Goal: Task Accomplishment & Management: Complete application form

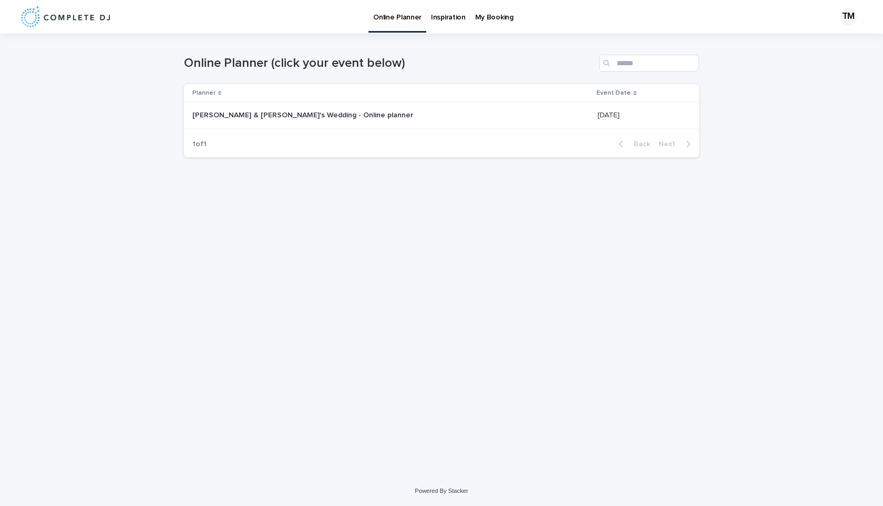
click at [270, 123] on div "[PERSON_NAME] & [PERSON_NAME]'s Wedding - Online planner [PERSON_NAME] & [PERSO…" at bounding box center [390, 115] width 397 height 17
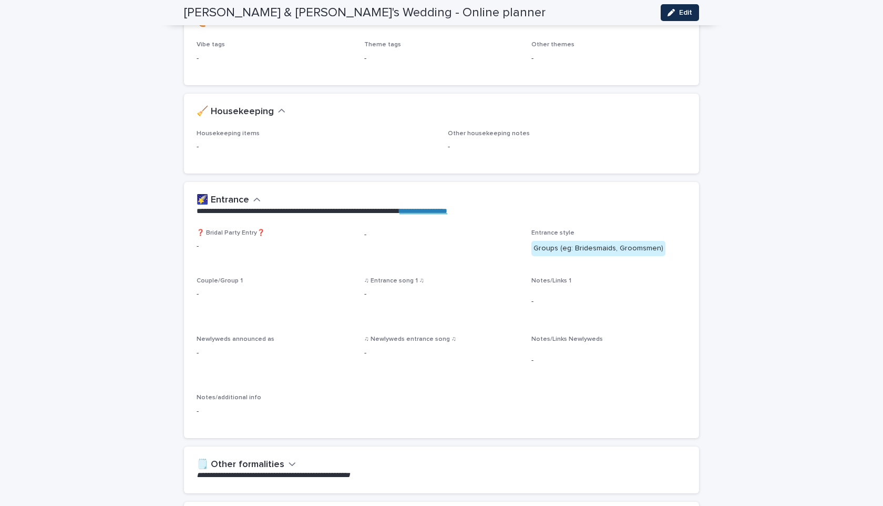
scroll to position [288, 0]
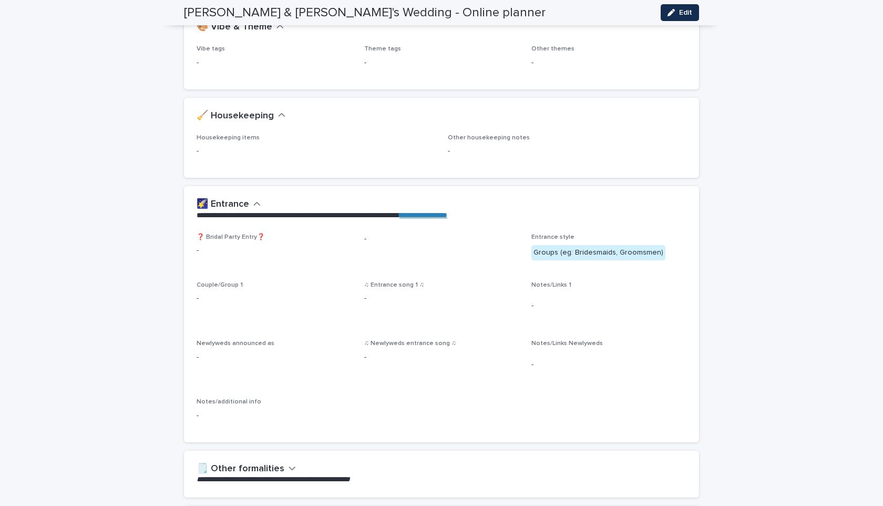
click at [658, 13] on div "Edit" at bounding box center [678, 12] width 43 height 17
click at [664, 15] on button "Edit" at bounding box center [680, 12] width 38 height 17
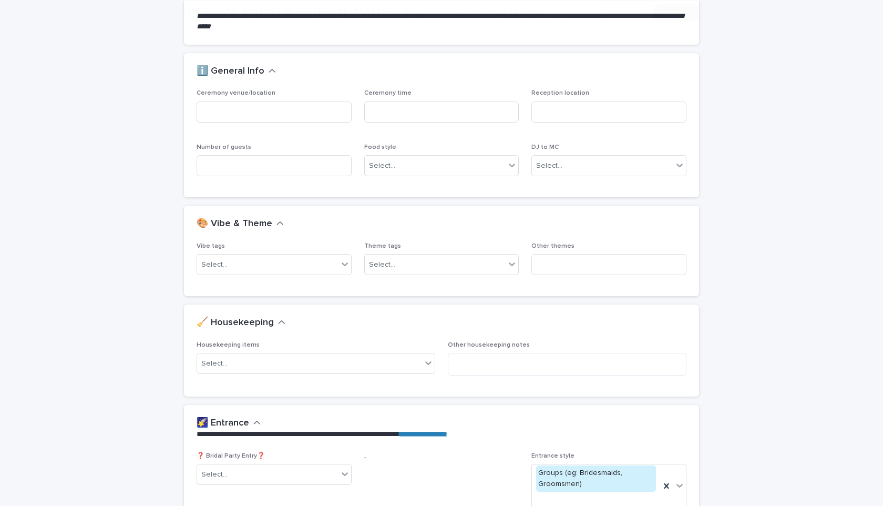
scroll to position [147, 0]
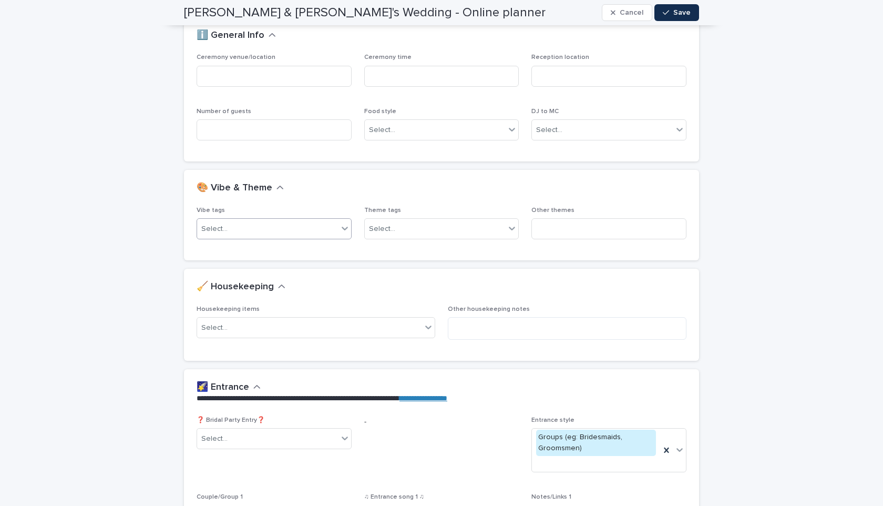
click at [345, 225] on icon at bounding box center [345, 228] width 11 height 11
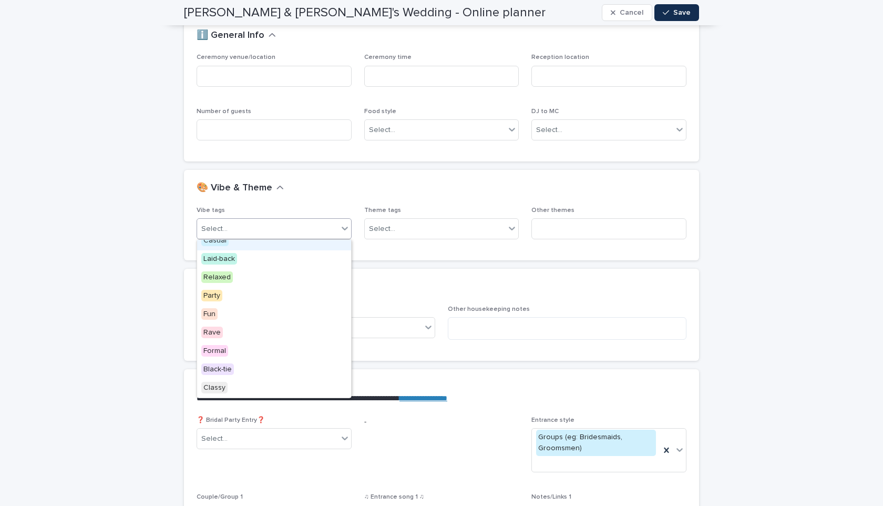
scroll to position [0, 0]
click at [388, 230] on div "Select..." at bounding box center [382, 228] width 26 height 11
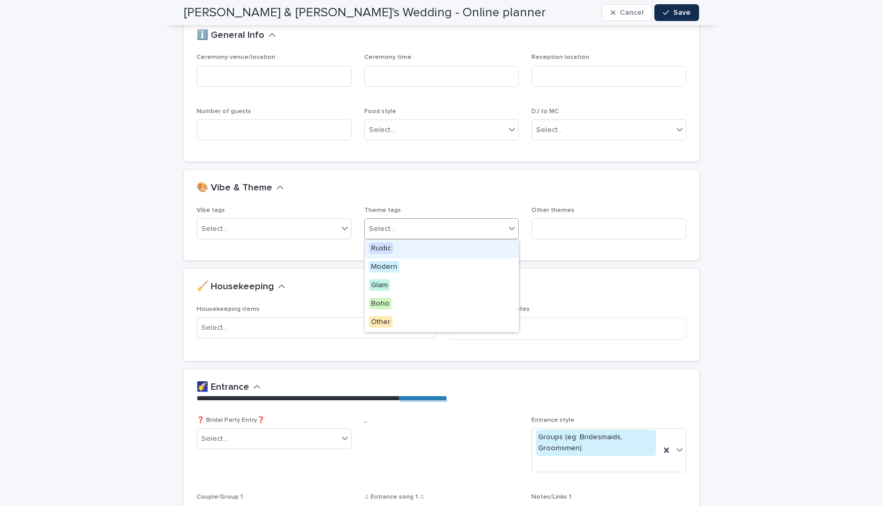
click at [398, 246] on div "Rustic" at bounding box center [442, 249] width 154 height 18
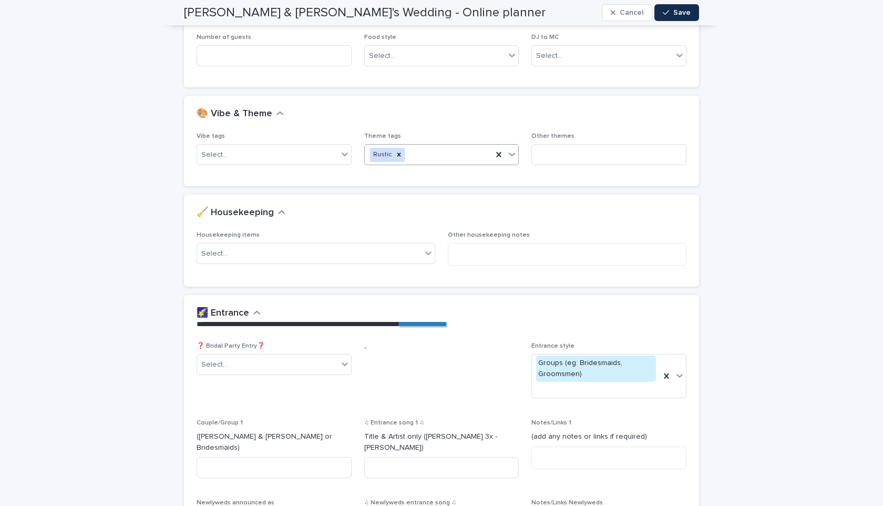
scroll to position [277, 0]
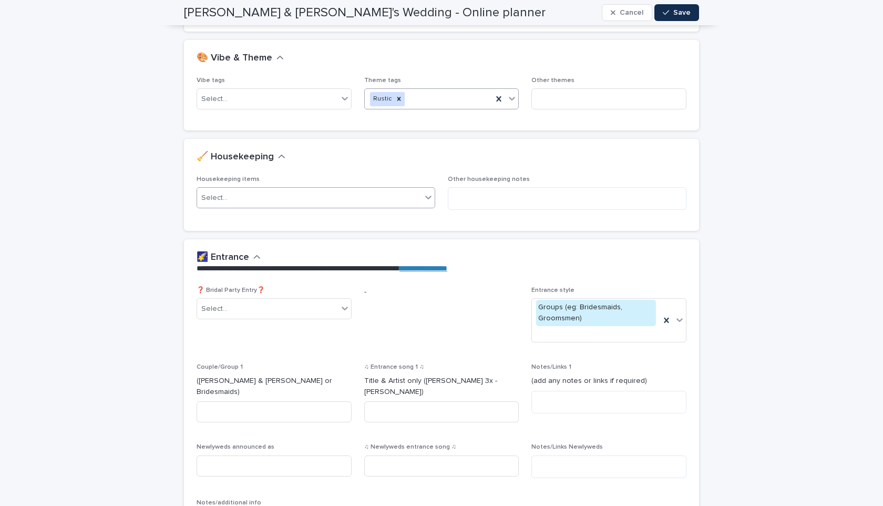
click at [388, 205] on div "Select..." at bounding box center [309, 197] width 225 height 17
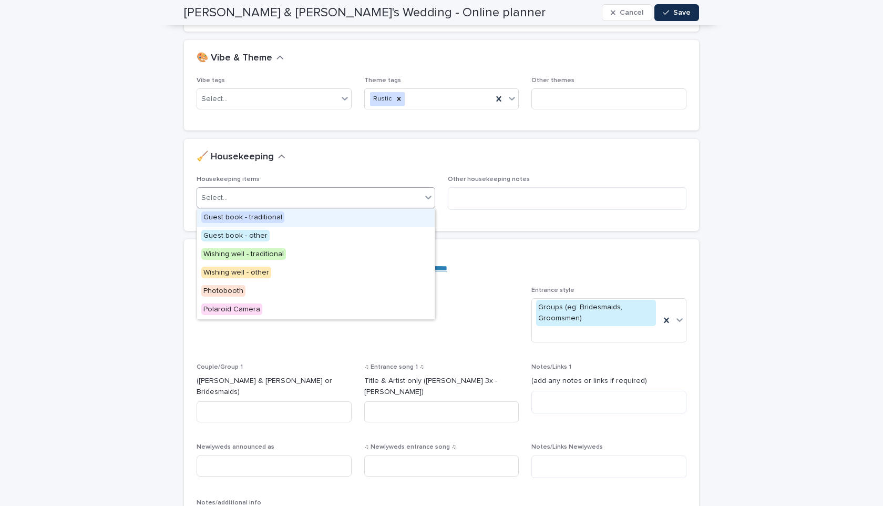
click at [372, 214] on div "Guest book - traditional" at bounding box center [316, 218] width 238 height 18
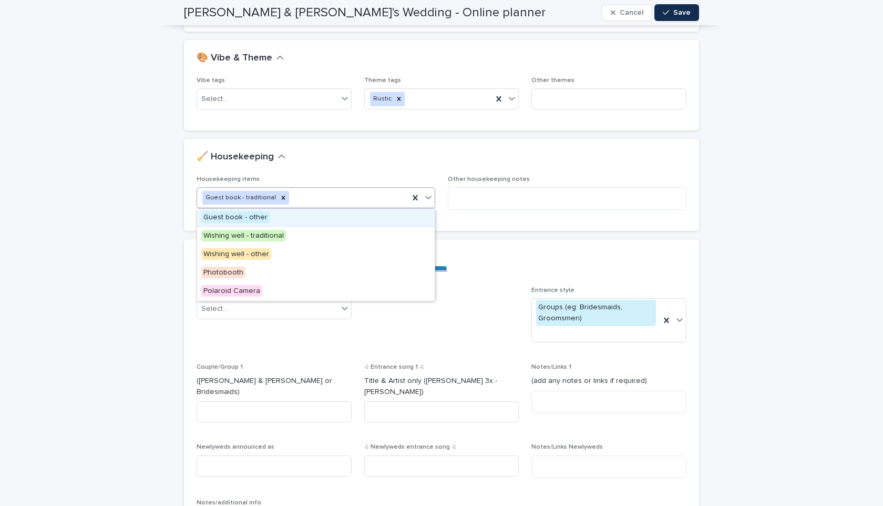
click at [371, 200] on div "Guest book - traditional" at bounding box center [303, 198] width 212 height 18
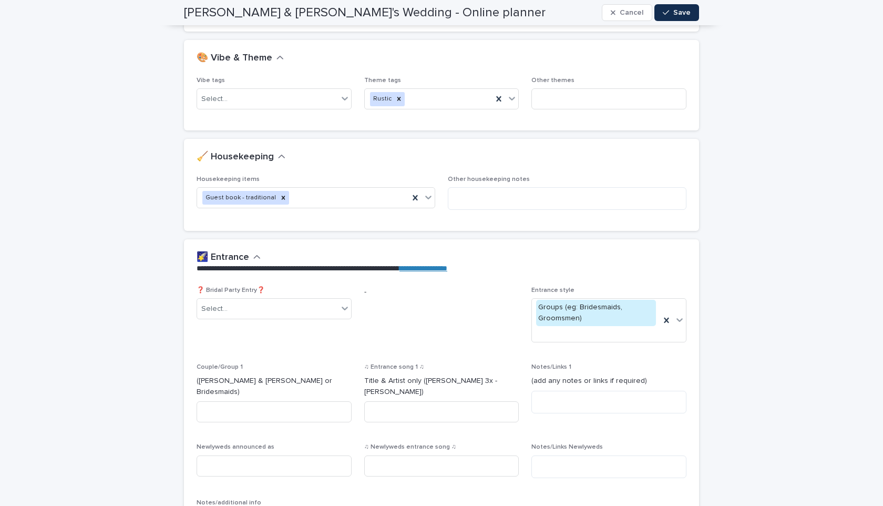
click at [464, 219] on div "Housekeeping items Guest book - traditional Other housekeeping notes" at bounding box center [441, 203] width 515 height 55
click at [466, 210] on div "Other housekeeping notes" at bounding box center [567, 197] width 239 height 43
click at [468, 205] on textarea at bounding box center [567, 198] width 239 height 23
click at [459, 196] on textarea "******" at bounding box center [567, 198] width 239 height 23
click at [462, 196] on textarea "******" at bounding box center [567, 198] width 239 height 23
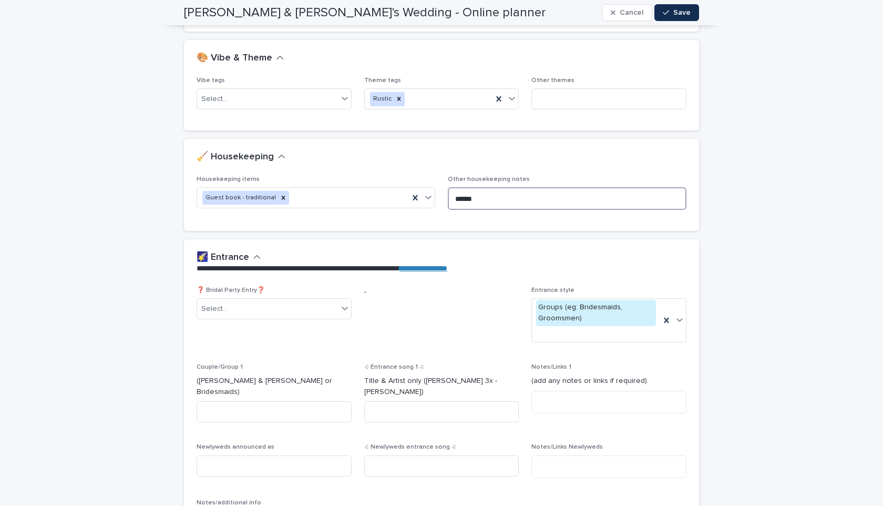
click at [462, 196] on textarea "******" at bounding box center [567, 198] width 239 height 23
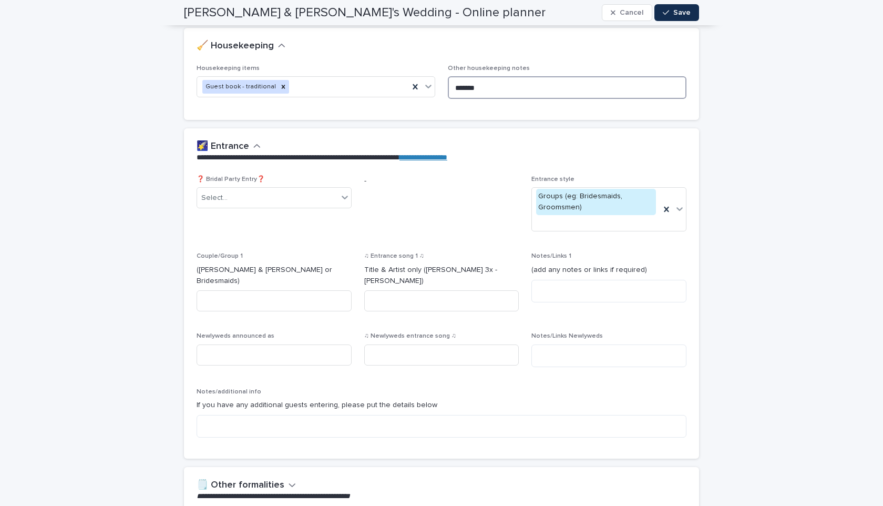
scroll to position [392, 0]
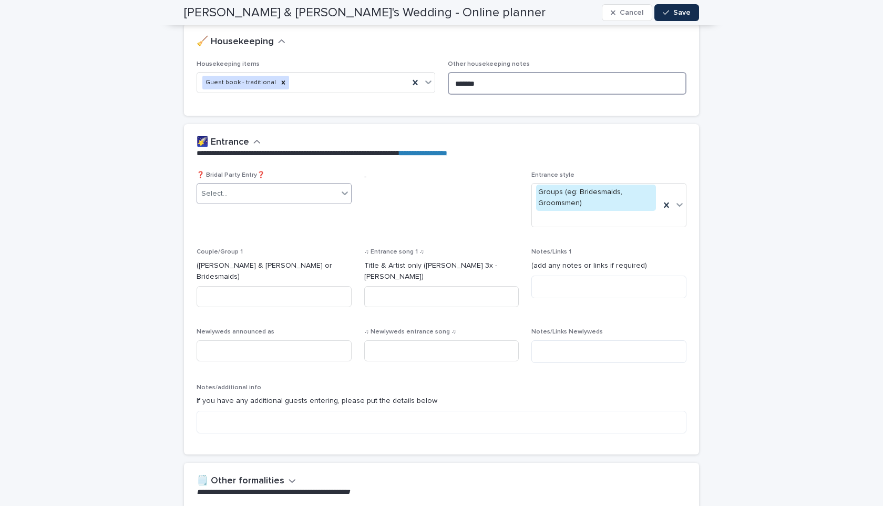
type textarea "*******"
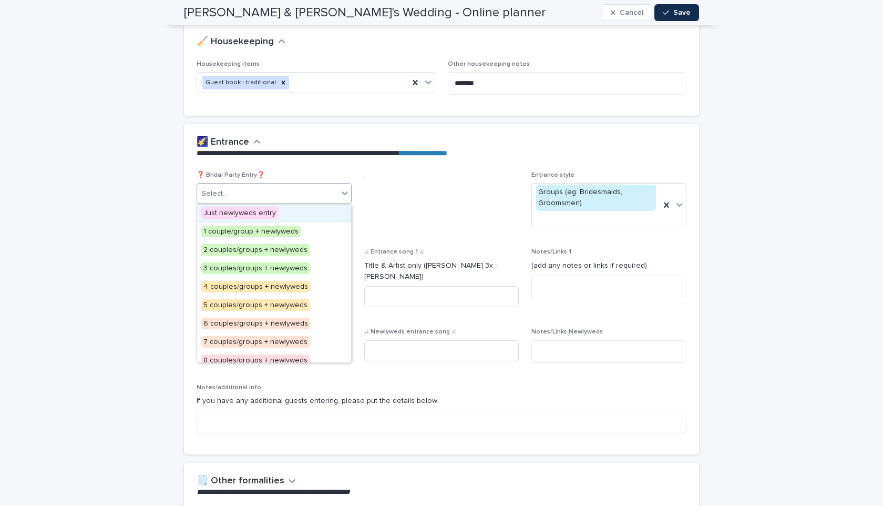
click at [312, 188] on div "Select..." at bounding box center [267, 193] width 141 height 17
click at [272, 246] on span "2 couples/groups + newlyweds" at bounding box center [255, 250] width 108 height 12
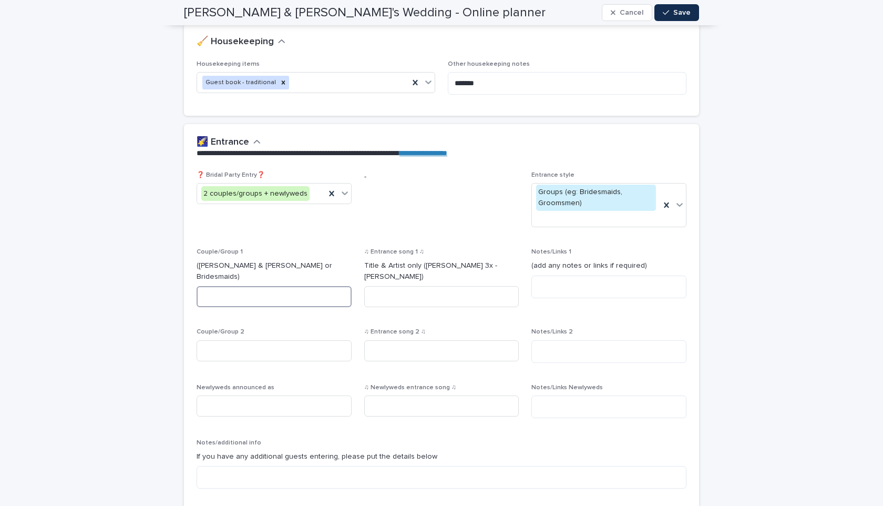
click at [294, 291] on input at bounding box center [274, 296] width 155 height 21
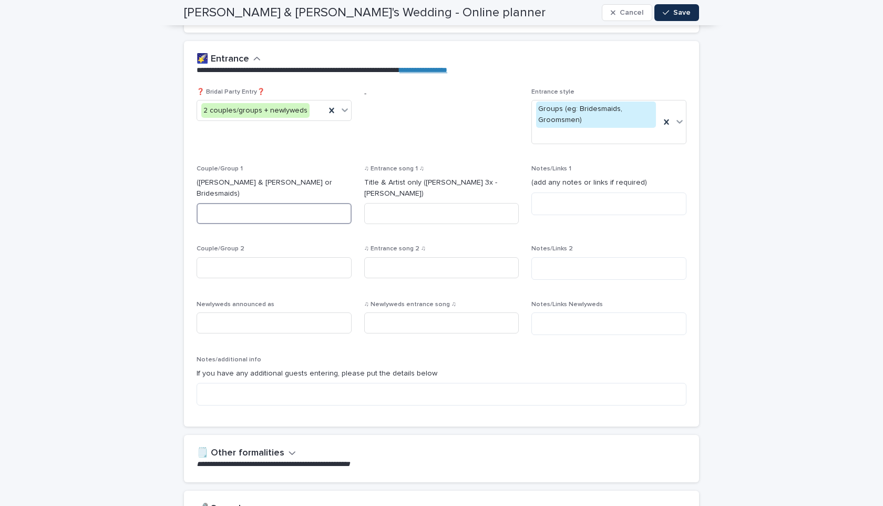
scroll to position [475, 0]
click at [291, 274] on div "Couple/Group 2" at bounding box center [274, 265] width 155 height 41
click at [290, 257] on input at bounding box center [274, 267] width 155 height 21
click at [292, 368] on p "If you have any additional guests entering, please put the details below" at bounding box center [442, 373] width 490 height 11
click at [286, 312] on input at bounding box center [274, 322] width 155 height 21
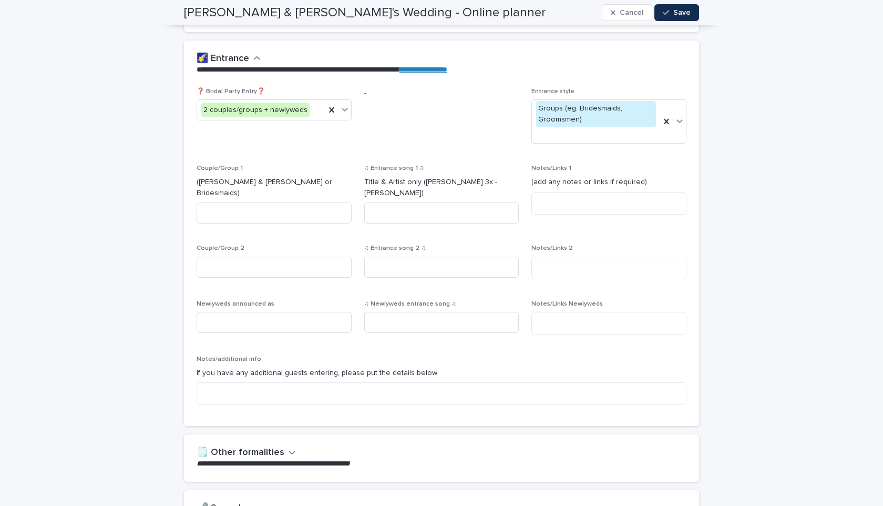
click at [260, 188] on div "Couple/Group 1 ([PERSON_NAME] & [PERSON_NAME] or Bridesmaids)" at bounding box center [274, 198] width 155 height 67
click at [441, 202] on input at bounding box center [441, 212] width 155 height 21
click at [299, 202] on input at bounding box center [274, 212] width 155 height 21
type input "*********"
click at [293, 245] on div "Couple/Group 2" at bounding box center [274, 265] width 155 height 41
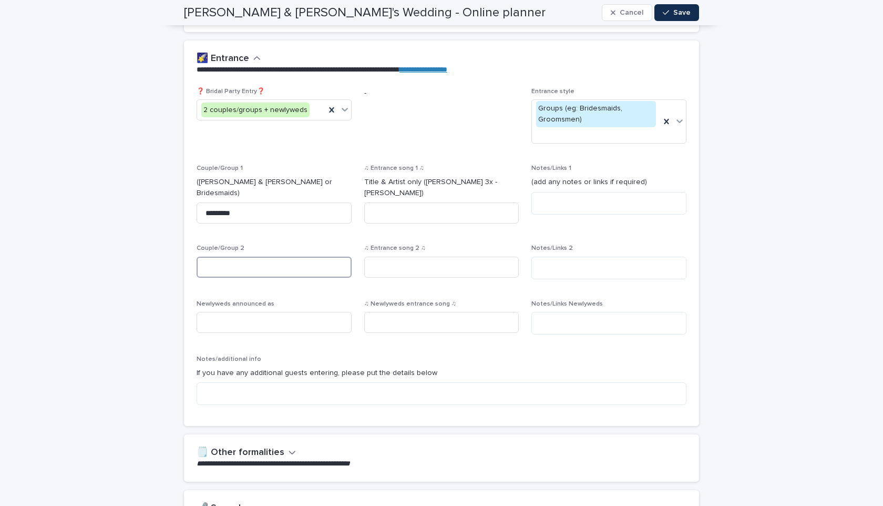
click at [290, 257] on input at bounding box center [274, 267] width 155 height 21
type input "**********"
click at [426, 202] on input at bounding box center [441, 212] width 155 height 21
click at [430, 206] on input at bounding box center [441, 212] width 155 height 21
click at [415, 267] on input at bounding box center [441, 267] width 155 height 21
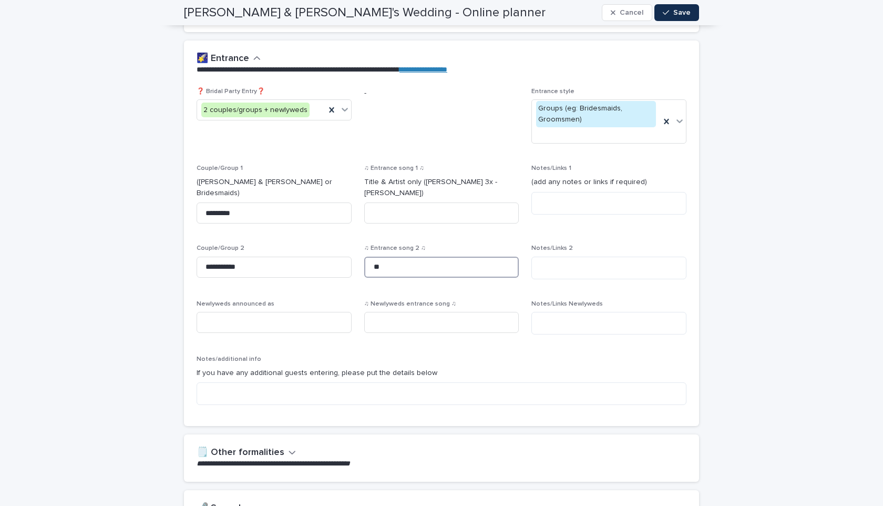
type input "*"
click at [539, 312] on textarea at bounding box center [609, 323] width 155 height 23
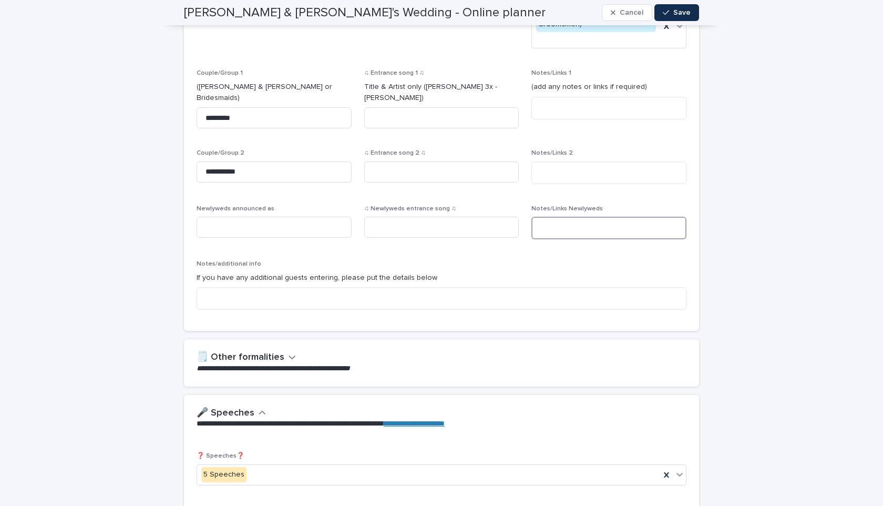
scroll to position [607, 0]
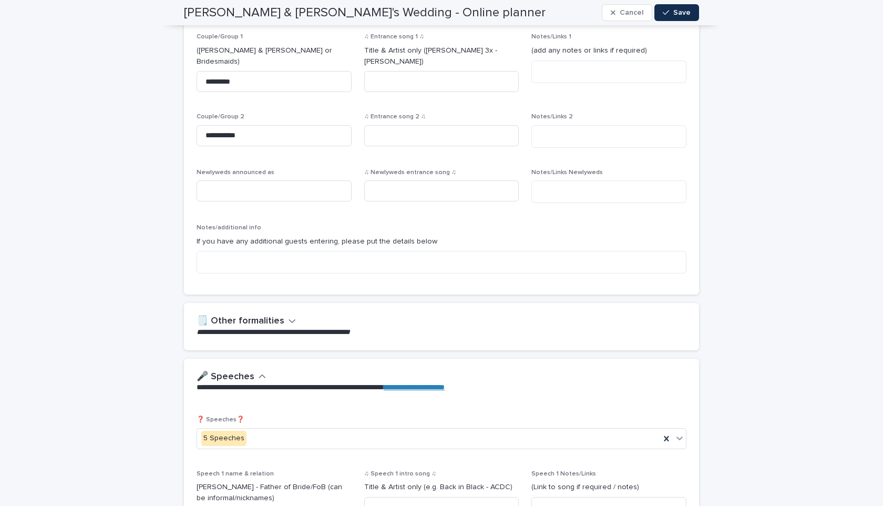
click at [269, 316] on h2 "🗒️ Other formalities" at bounding box center [241, 322] width 88 height 12
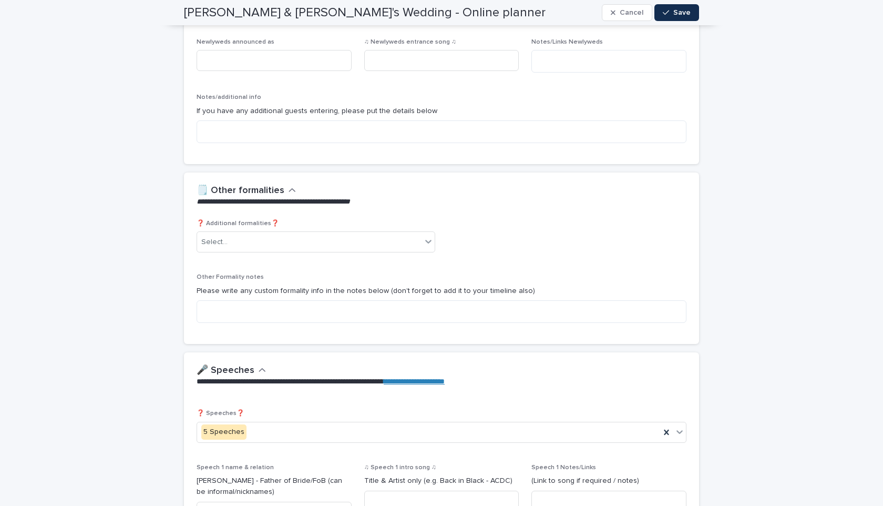
scroll to position [739, 0]
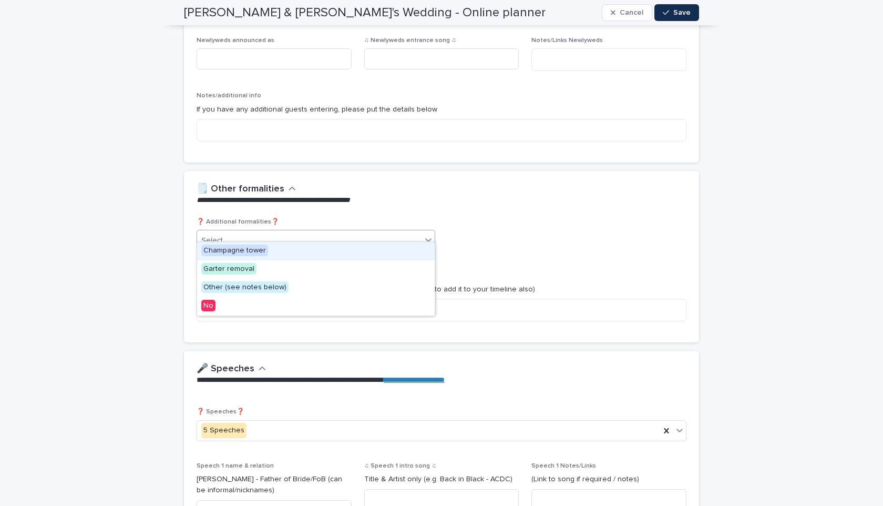
click at [241, 239] on div "Select..." at bounding box center [309, 240] width 225 height 17
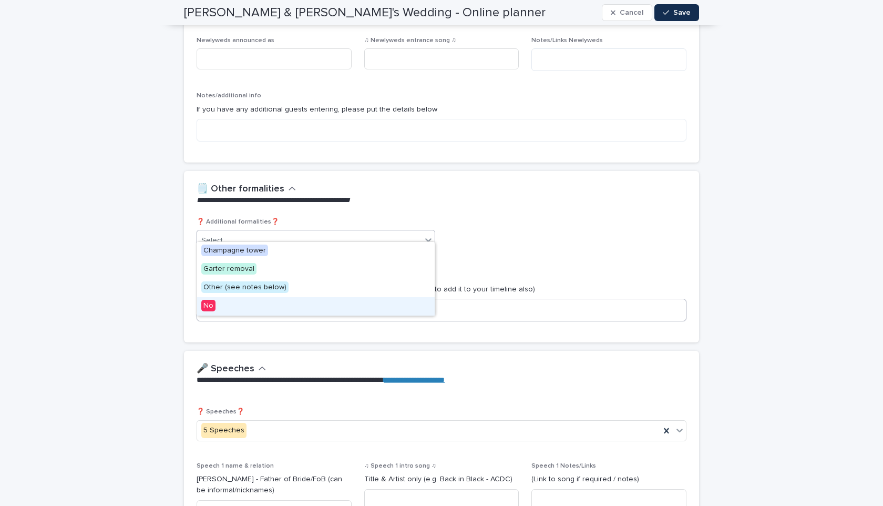
click at [289, 306] on div "No" at bounding box center [316, 306] width 238 height 18
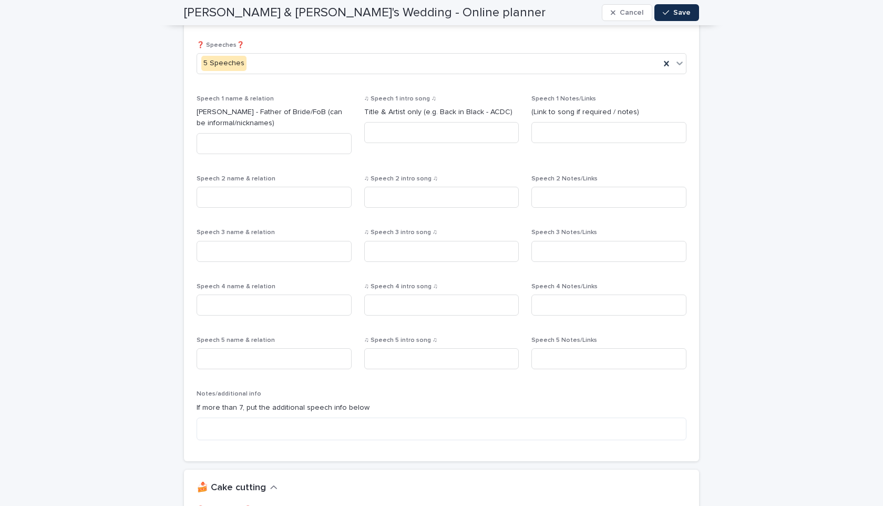
scroll to position [1011, 0]
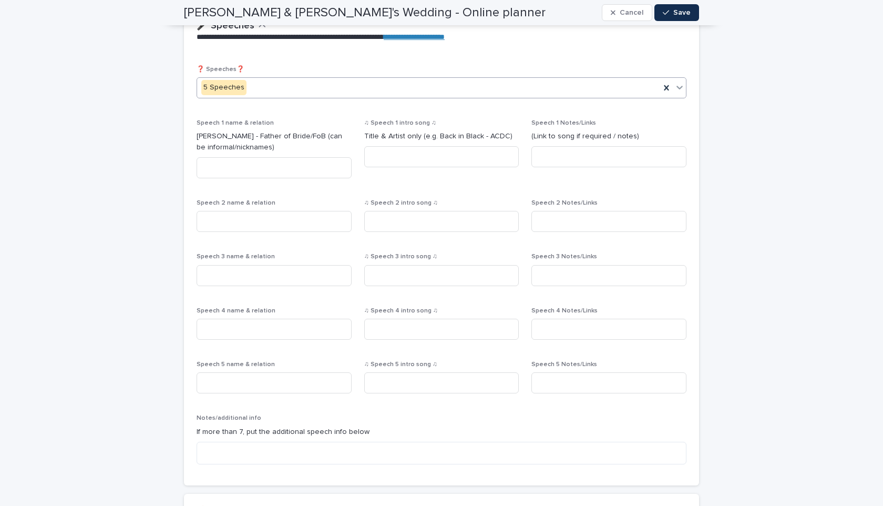
click at [267, 84] on div "5 Speeches" at bounding box center [428, 87] width 463 height 17
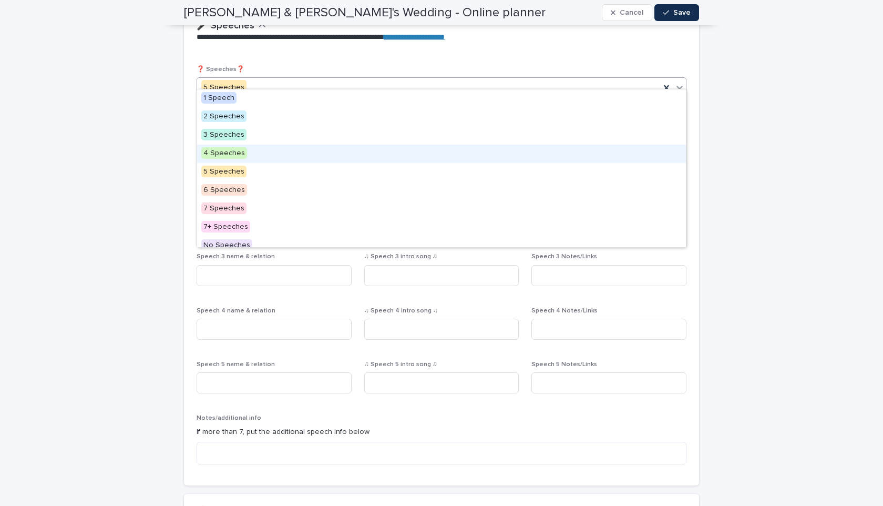
click at [245, 150] on div "4 Speeches" at bounding box center [441, 154] width 489 height 18
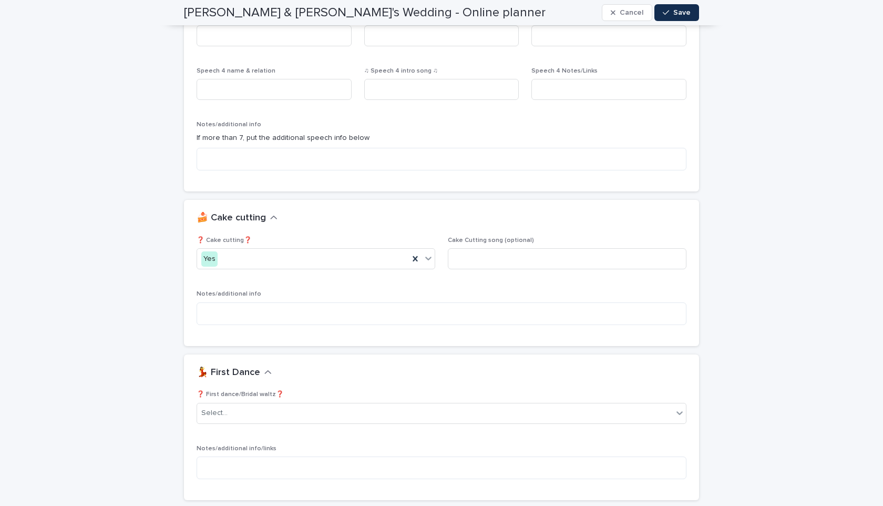
scroll to position [1258, 0]
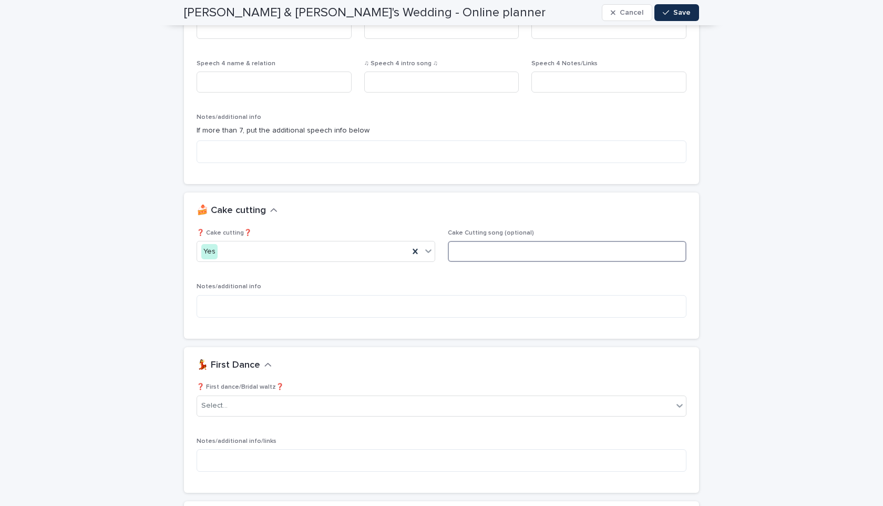
click at [492, 243] on input at bounding box center [567, 251] width 239 height 21
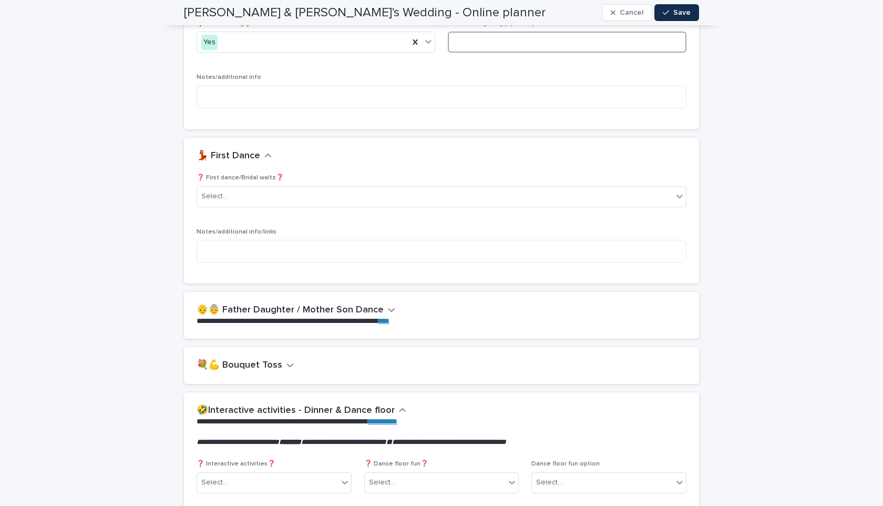
scroll to position [1473, 0]
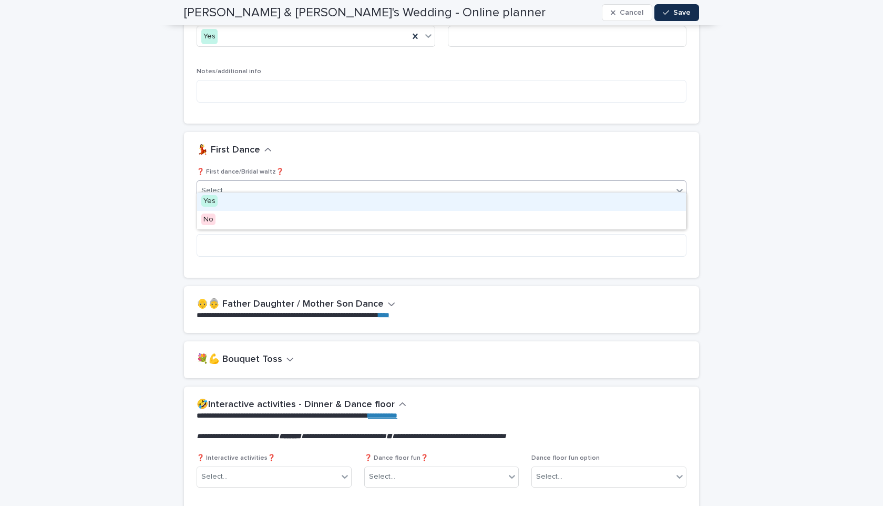
click at [315, 182] on div "Select..." at bounding box center [435, 190] width 476 height 17
click at [289, 200] on div "Yes" at bounding box center [441, 201] width 489 height 18
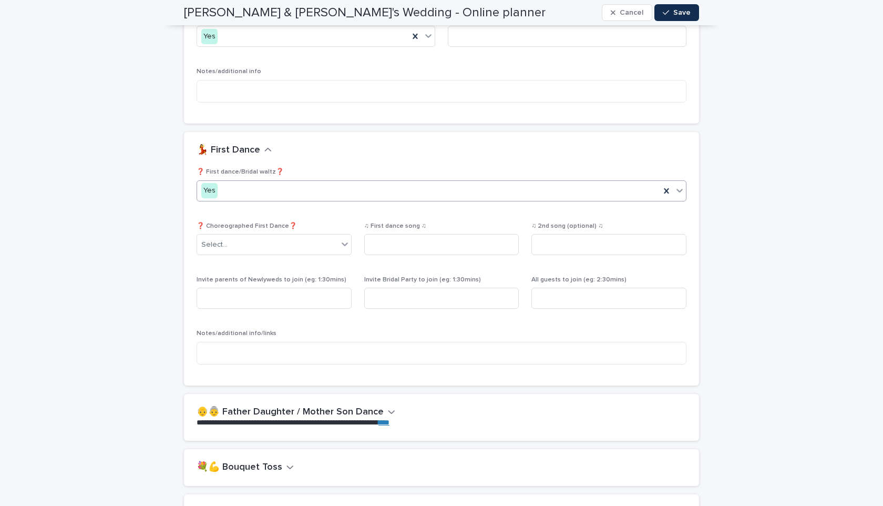
scroll to position [1527, 0]
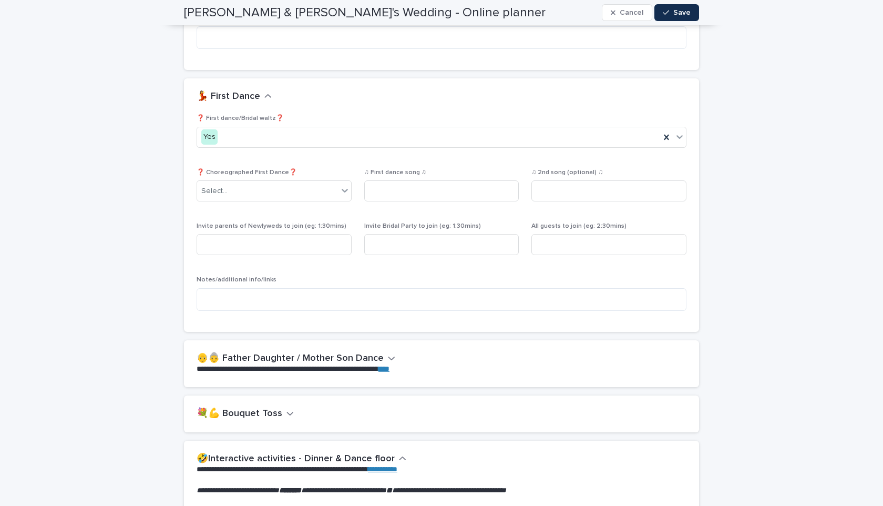
click at [285, 353] on h2 "👴👵 Father Daughter / Mother Son Dance" at bounding box center [290, 359] width 187 height 12
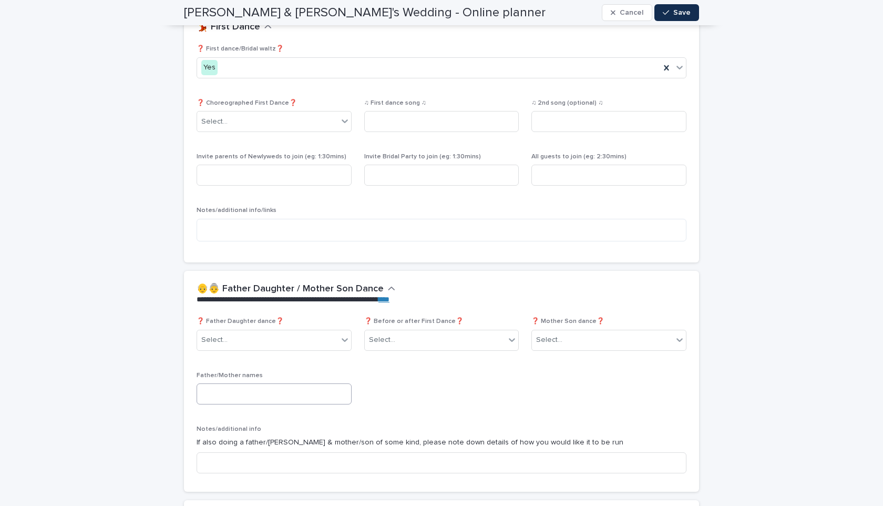
scroll to position [1615, 0]
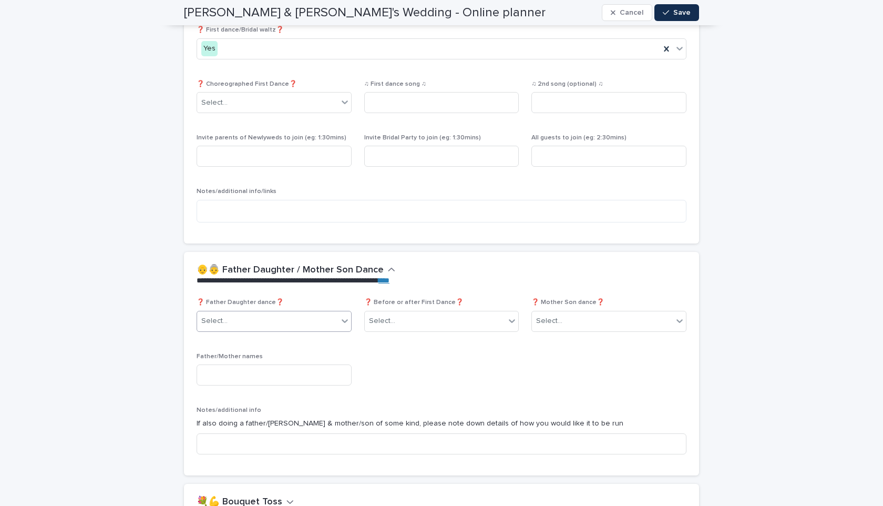
click at [281, 318] on div "Select..." at bounding box center [267, 320] width 141 height 17
drag, startPoint x: 279, startPoint y: 340, endPoint x: 277, endPoint y: 346, distance: 6.7
click at [277, 346] on div "No" at bounding box center [274, 350] width 154 height 18
click at [543, 316] on div "Select..." at bounding box center [549, 321] width 26 height 11
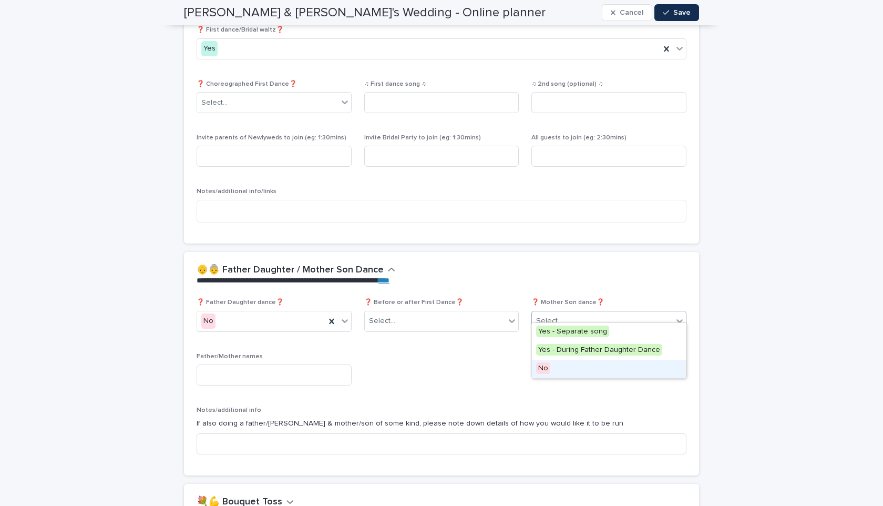
click at [543, 367] on span "No" at bounding box center [543, 368] width 14 height 12
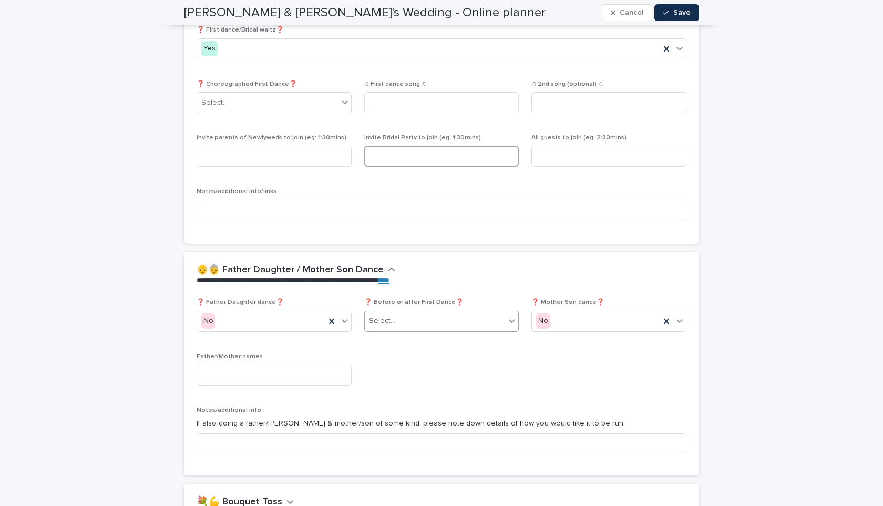
drag, startPoint x: 403, startPoint y: 147, endPoint x: 390, endPoint y: 312, distance: 166.2
click at [390, 312] on div "**********" at bounding box center [441, 232] width 515 height 3477
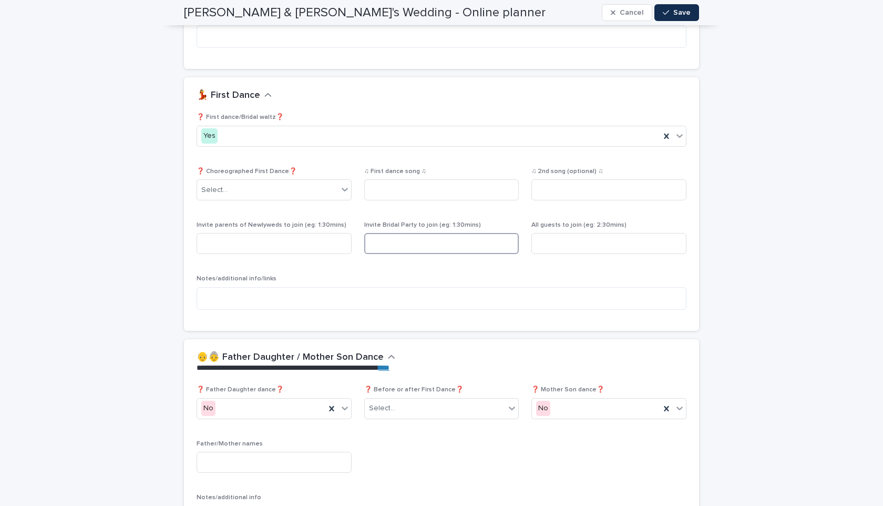
scroll to position [1523, 0]
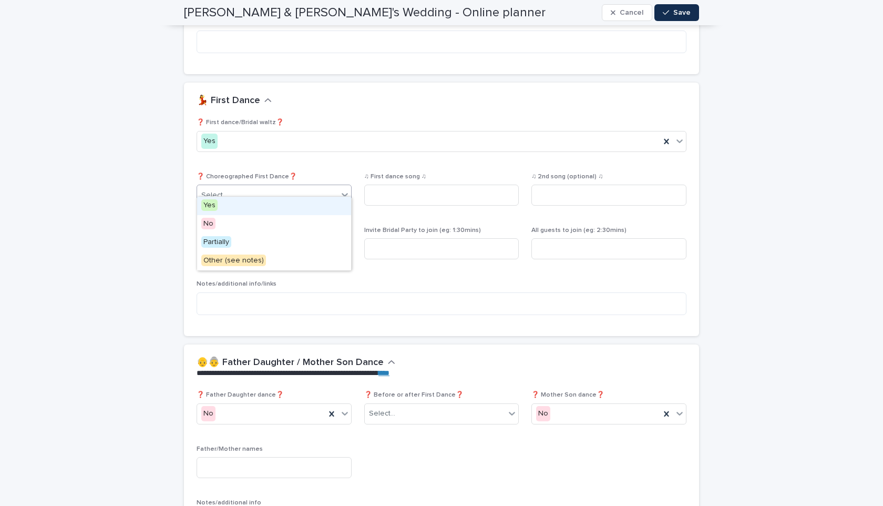
click at [313, 187] on div "Select..." at bounding box center [267, 195] width 141 height 17
click at [304, 162] on div "❓ First dance/Bridal waltz❓ Yes ❓ Choreographed First Dance❓ option Yes focused…" at bounding box center [442, 221] width 490 height 205
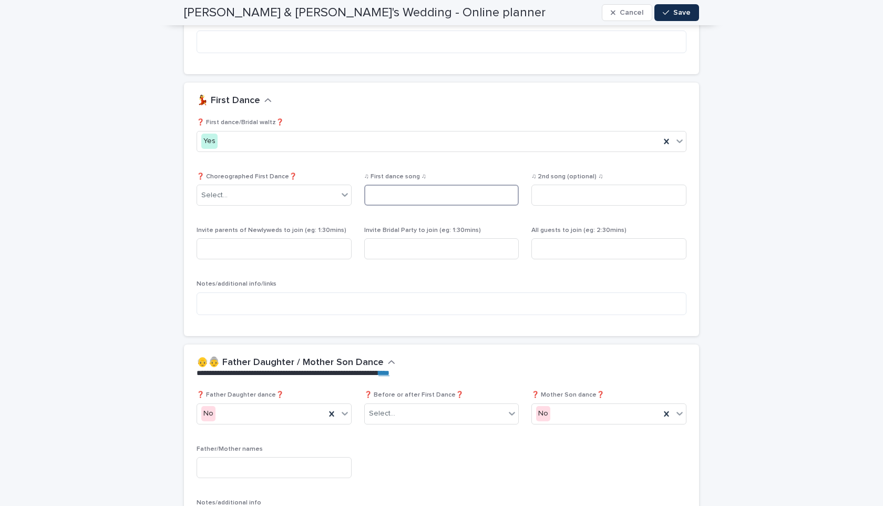
click at [421, 191] on input at bounding box center [441, 195] width 155 height 21
click at [589, 185] on input at bounding box center [609, 195] width 155 height 21
click at [468, 190] on input at bounding box center [441, 195] width 155 height 21
type input "**********"
click at [365, 294] on textarea at bounding box center [442, 303] width 490 height 23
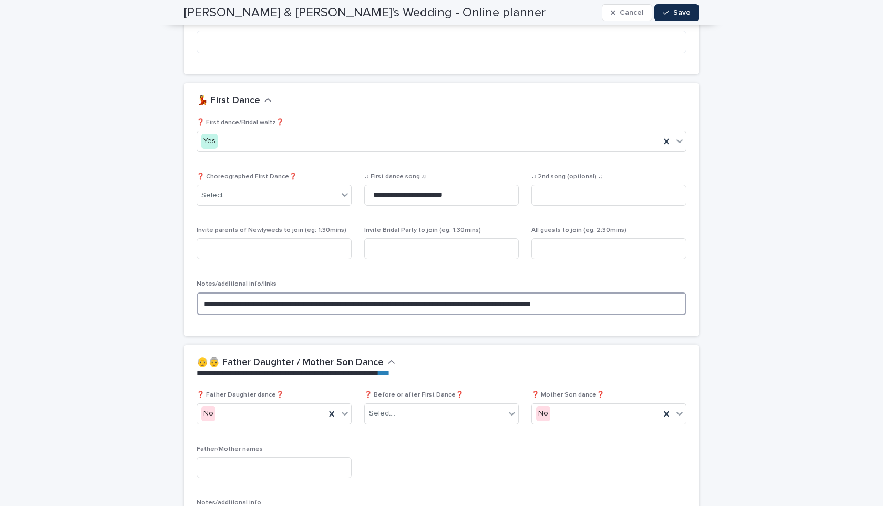
click at [601, 293] on textarea "**********" at bounding box center [442, 303] width 490 height 23
click at [553, 294] on textarea "**********" at bounding box center [442, 303] width 490 height 23
click at [519, 296] on textarea "**********" at bounding box center [442, 303] width 490 height 23
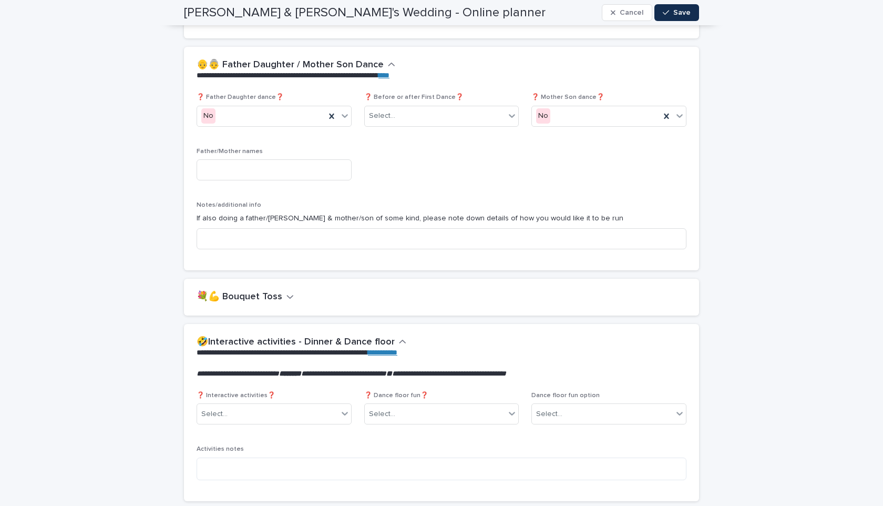
scroll to position [1871, 0]
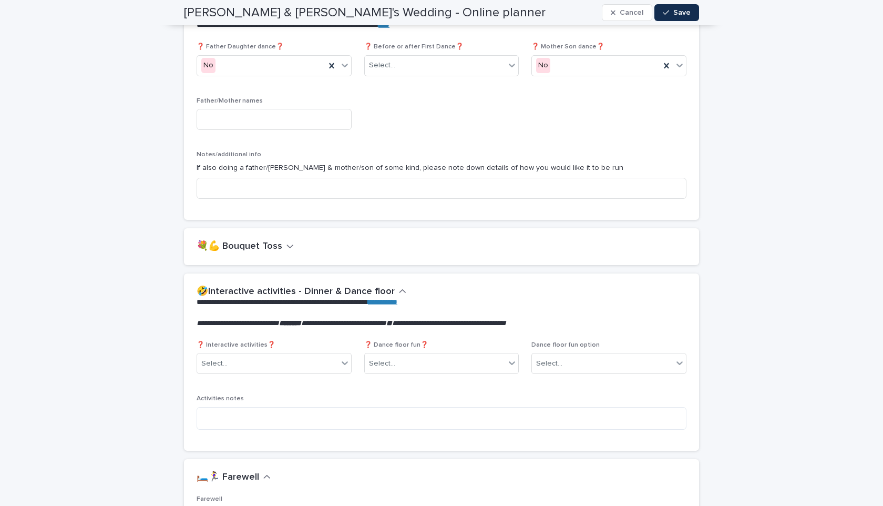
type textarea "**********"
click at [276, 230] on div "💐💪 Bouquet Toss" at bounding box center [441, 246] width 515 height 37
click at [276, 241] on button "💐💪 Bouquet Toss" at bounding box center [245, 247] width 97 height 12
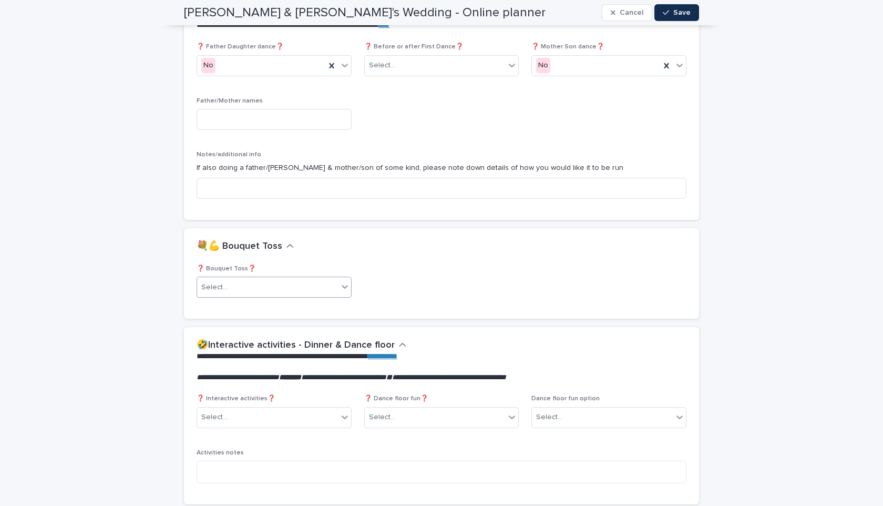
click at [236, 277] on div "Select..." at bounding box center [274, 287] width 155 height 21
click at [235, 314] on div "No" at bounding box center [274, 316] width 154 height 18
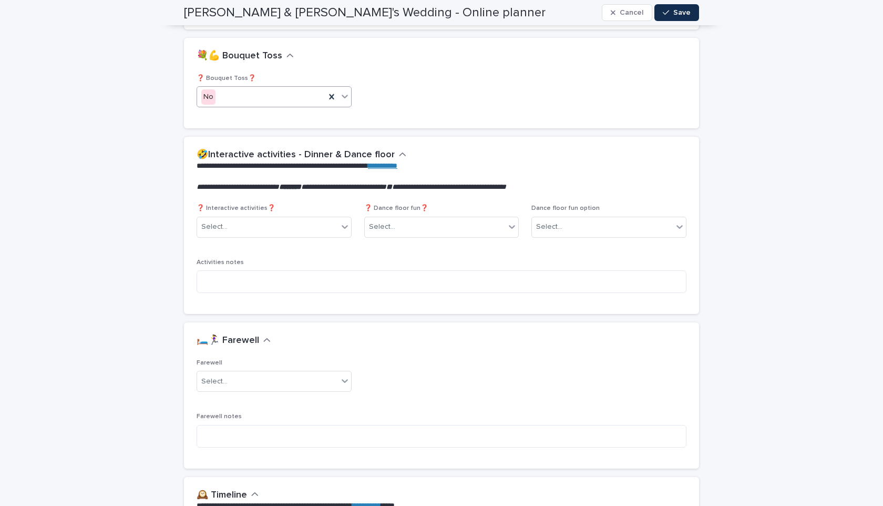
scroll to position [2066, 0]
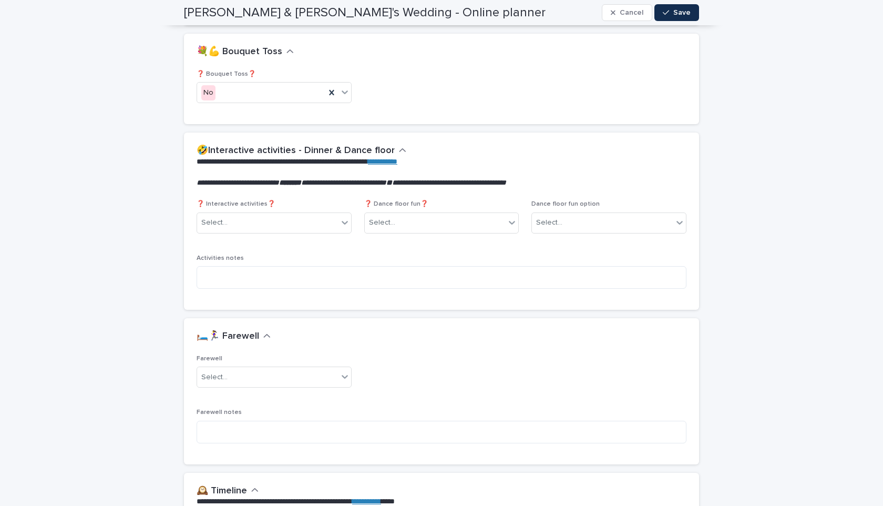
click at [237, 201] on span "❓ Interactive activities❓" at bounding box center [236, 204] width 79 height 6
click at [239, 214] on div "Select..." at bounding box center [267, 222] width 141 height 17
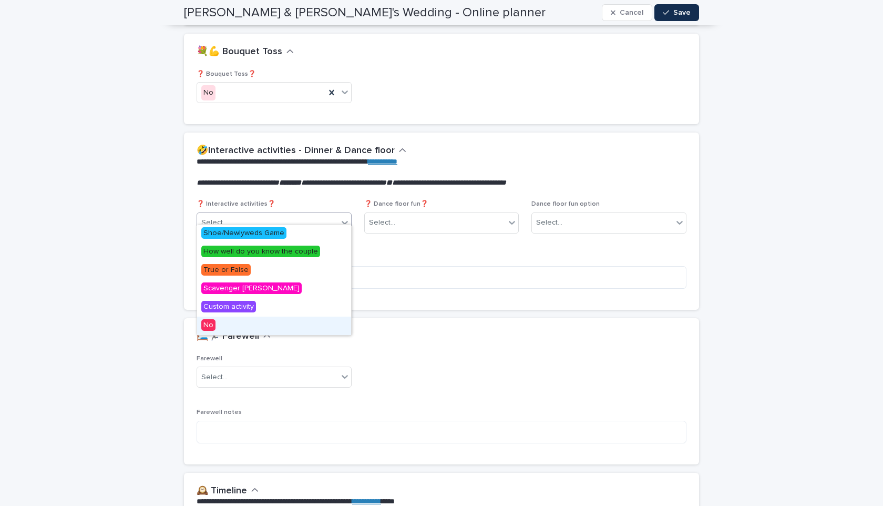
click at [231, 321] on div "No" at bounding box center [274, 326] width 154 height 18
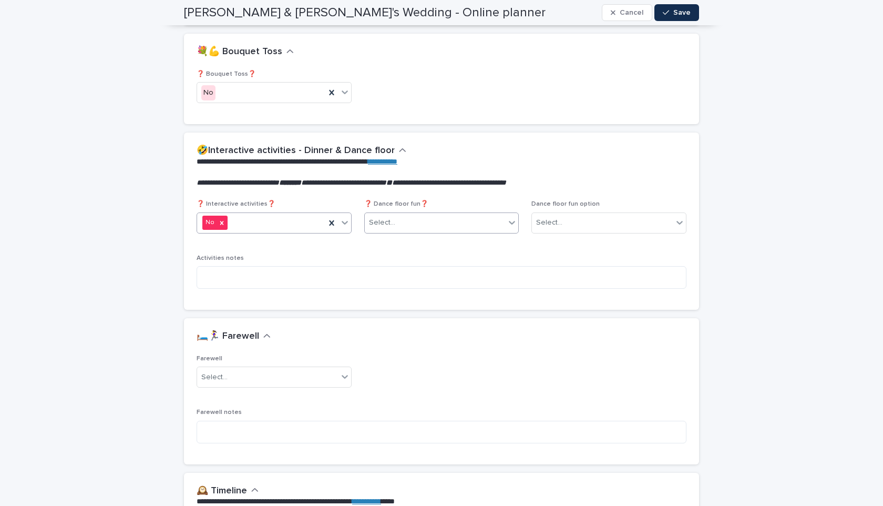
click at [397, 218] on input "text" at bounding box center [397, 222] width 1 height 9
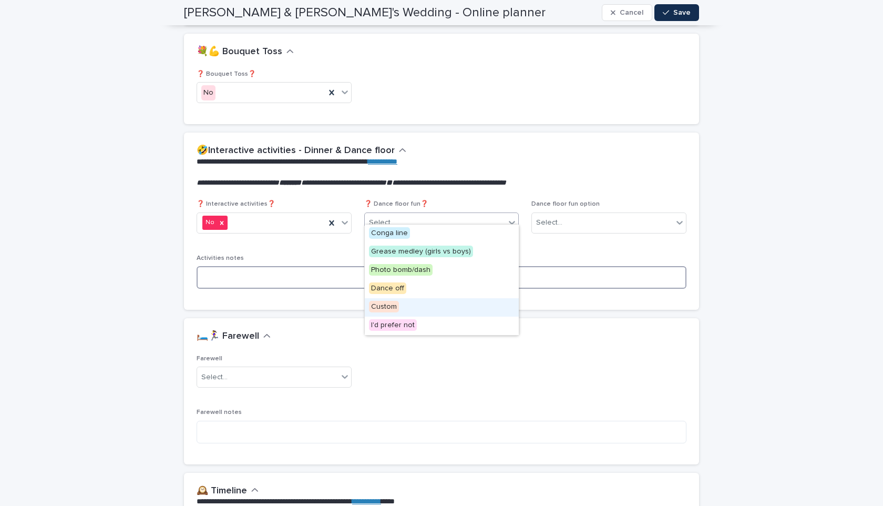
click at [252, 275] on textarea at bounding box center [442, 277] width 490 height 23
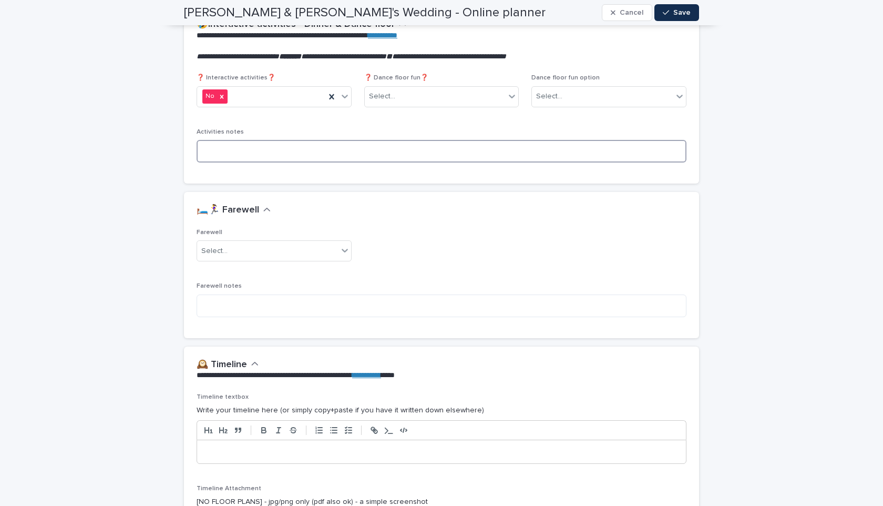
scroll to position [2199, 0]
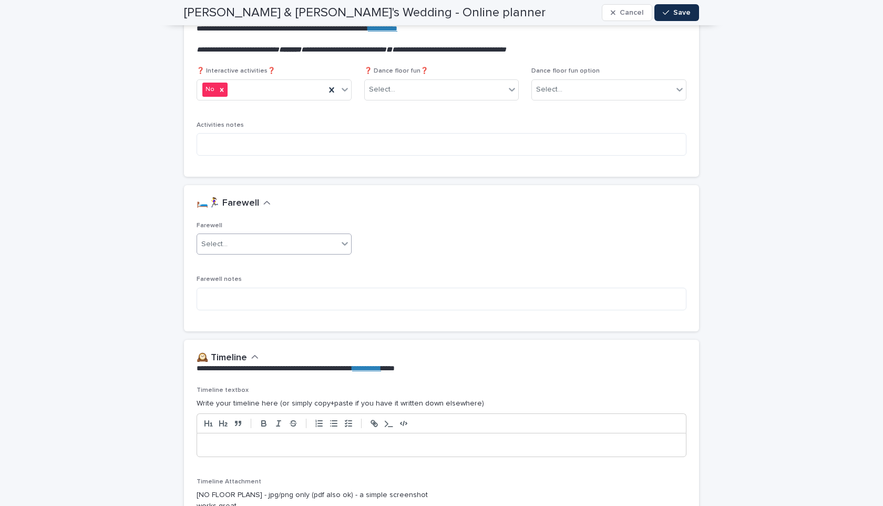
click at [249, 236] on div "Select..." at bounding box center [267, 244] width 141 height 17
click at [243, 270] on div "No" at bounding box center [274, 273] width 154 height 18
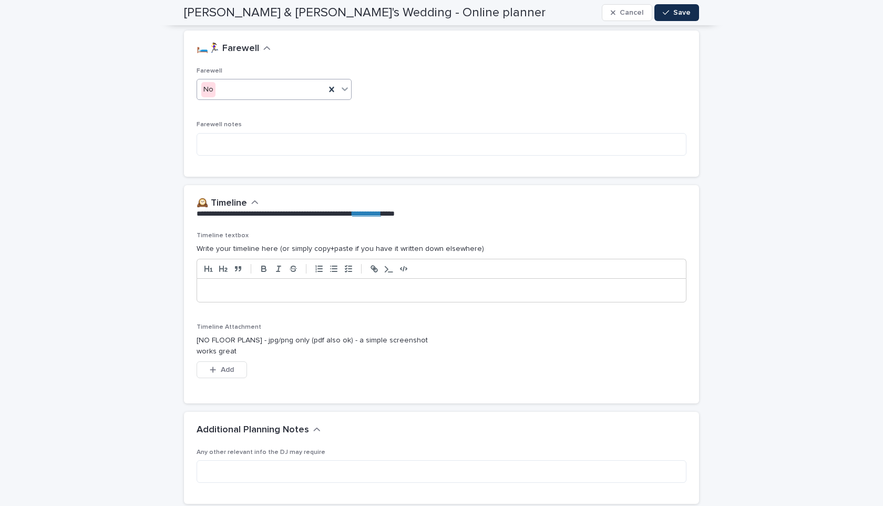
scroll to position [2368, 0]
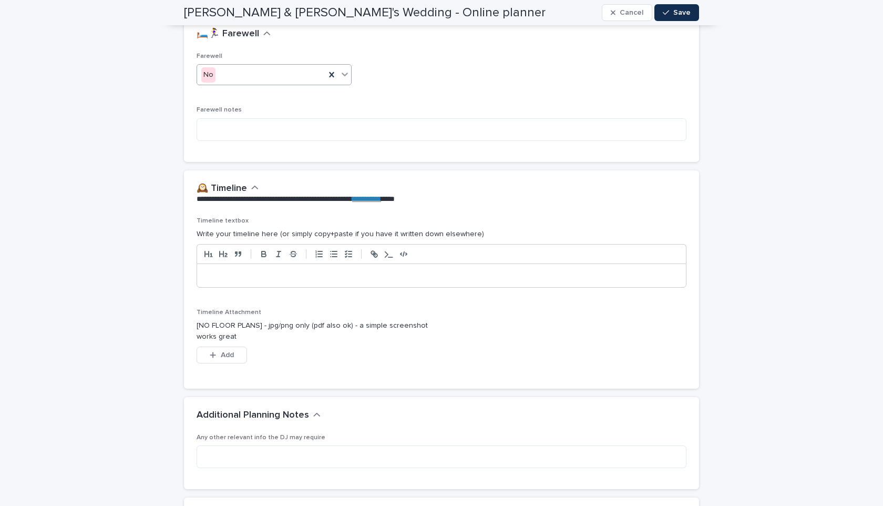
click at [233, 264] on div at bounding box center [441, 275] width 489 height 23
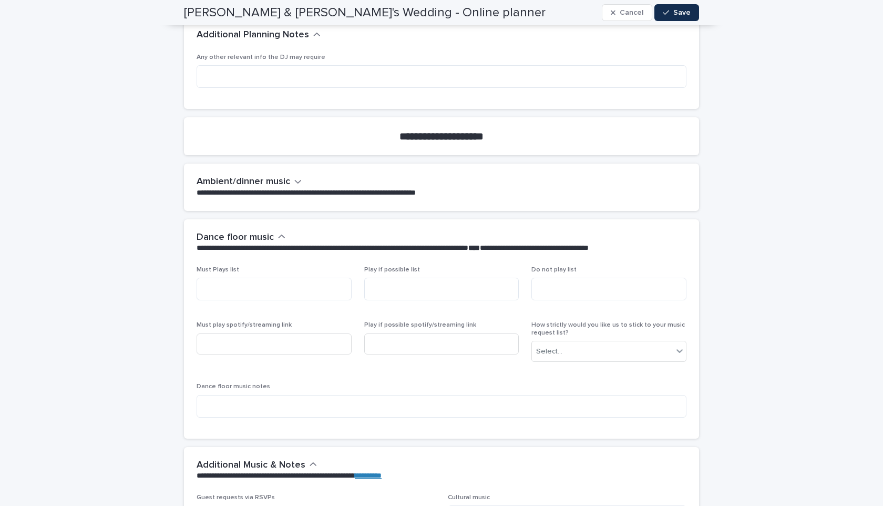
scroll to position [2782, 0]
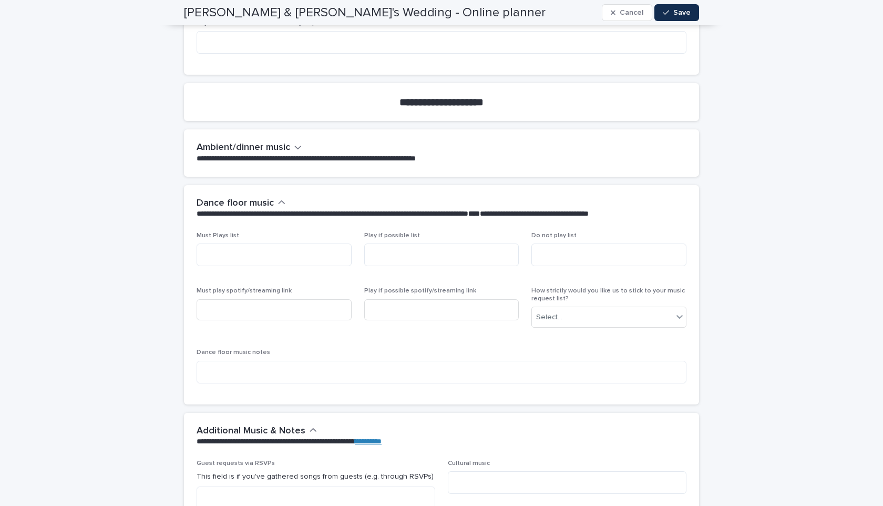
click at [207, 131] on div "**********" at bounding box center [441, 152] width 515 height 47
click at [210, 142] on h2 "Ambient/dinner music" at bounding box center [244, 148] width 94 height 12
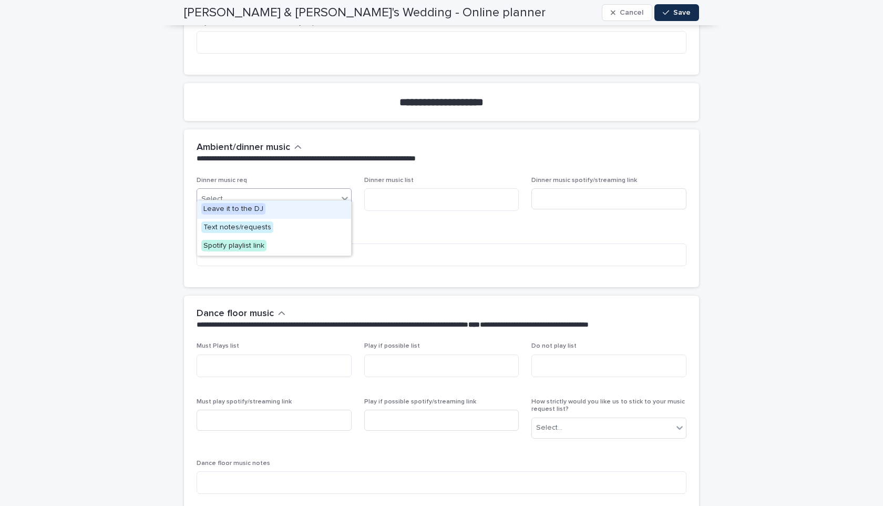
click at [239, 190] on div "Select..." at bounding box center [267, 198] width 141 height 17
click at [323, 188] on div "Select..." at bounding box center [274, 198] width 155 height 21
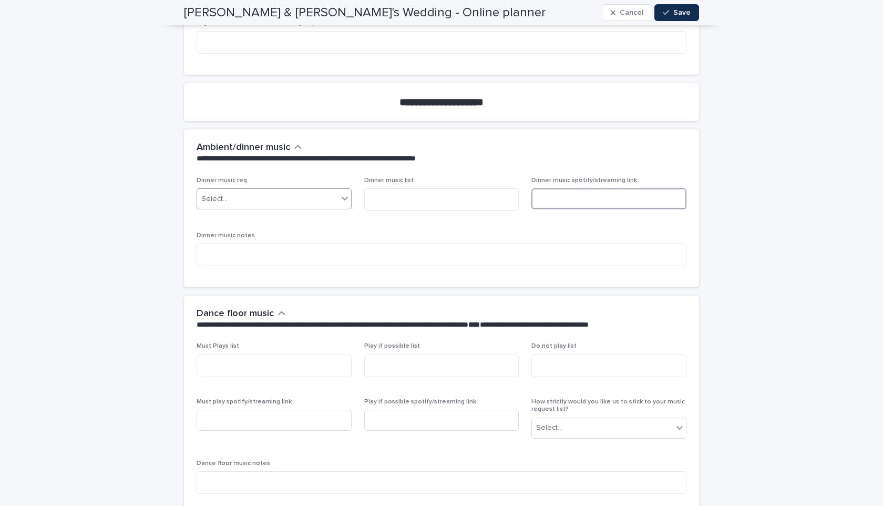
click at [546, 188] on input at bounding box center [609, 198] width 155 height 21
click at [552, 194] on input at bounding box center [609, 198] width 155 height 21
click at [554, 192] on input at bounding box center [609, 198] width 155 height 21
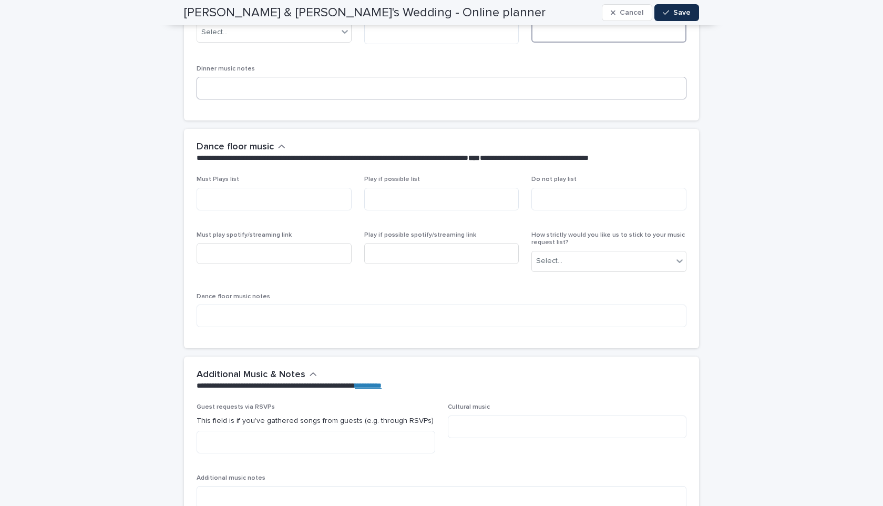
scroll to position [2986, 0]
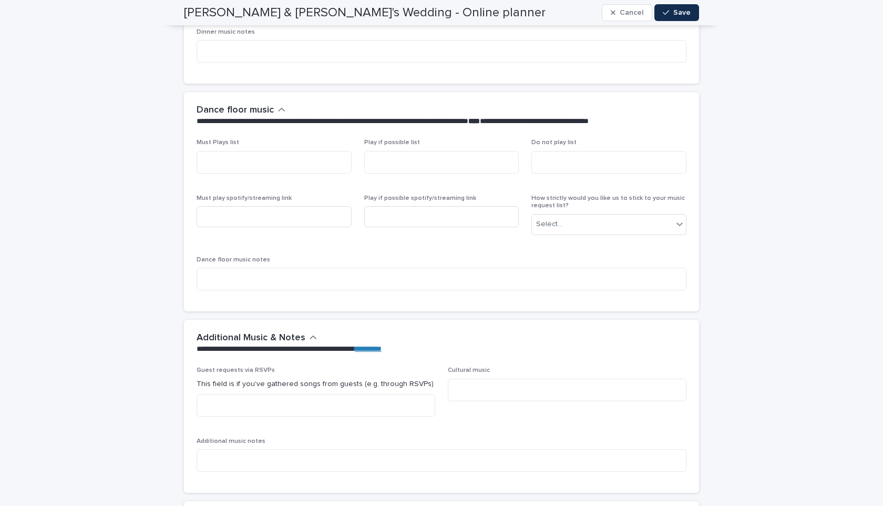
click at [268, 164] on div "Must Plays list" at bounding box center [274, 160] width 155 height 43
click at [268, 163] on textarea at bounding box center [274, 162] width 155 height 23
click at [374, 168] on div "Play if possible list" at bounding box center [441, 160] width 155 height 43
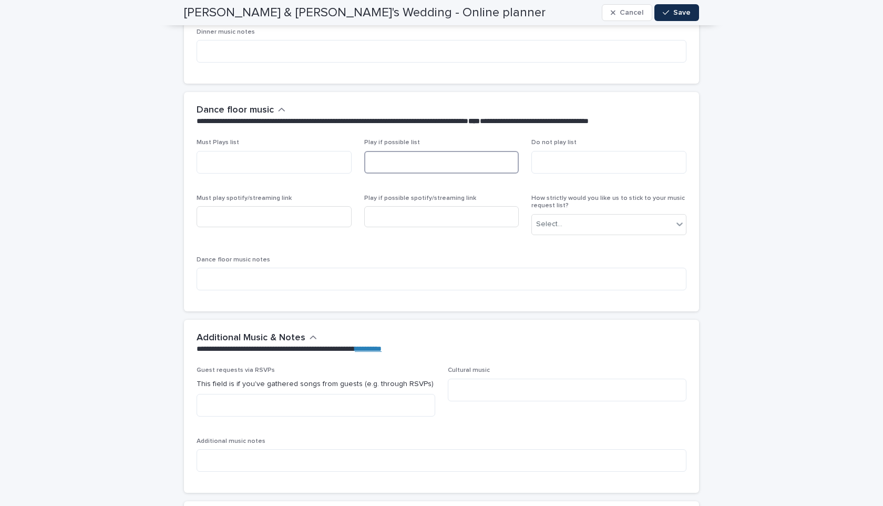
click at [375, 164] on div "Play if possible list" at bounding box center [441, 160] width 155 height 43
click at [586, 179] on div "Must Plays list Play if possible list Do not play list Must play spotify/stream…" at bounding box center [442, 219] width 490 height 160
click at [591, 151] on textarea at bounding box center [609, 162] width 155 height 23
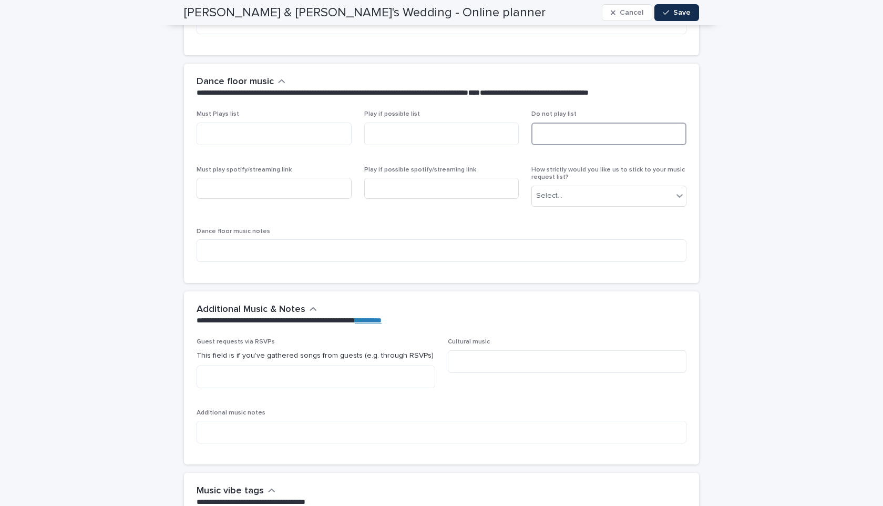
scroll to position [3021, 0]
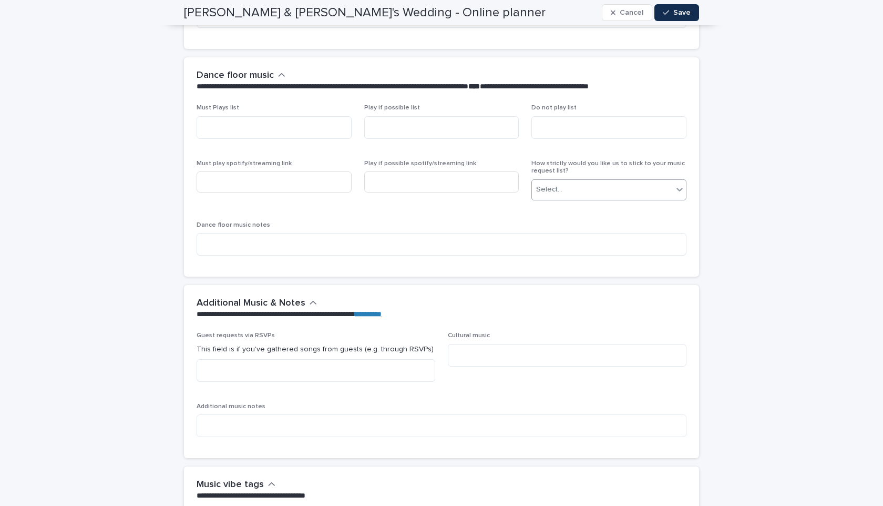
click at [593, 181] on div "Select..." at bounding box center [602, 189] width 141 height 17
click at [394, 208] on div "Must Plays list Play if possible list Do not play list Must play spotify/stream…" at bounding box center [442, 184] width 490 height 160
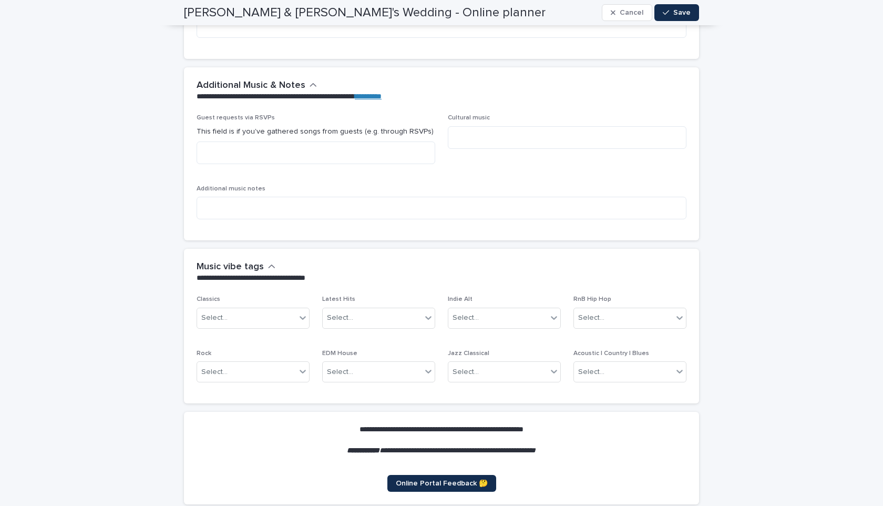
scroll to position [3239, 0]
click at [357, 141] on textarea at bounding box center [316, 152] width 239 height 23
click at [202, 141] on textarea at bounding box center [316, 152] width 239 height 23
drag, startPoint x: 202, startPoint y: 137, endPoint x: 270, endPoint y: 148, distance: 68.8
click at [270, 148] on textarea at bounding box center [316, 152] width 239 height 23
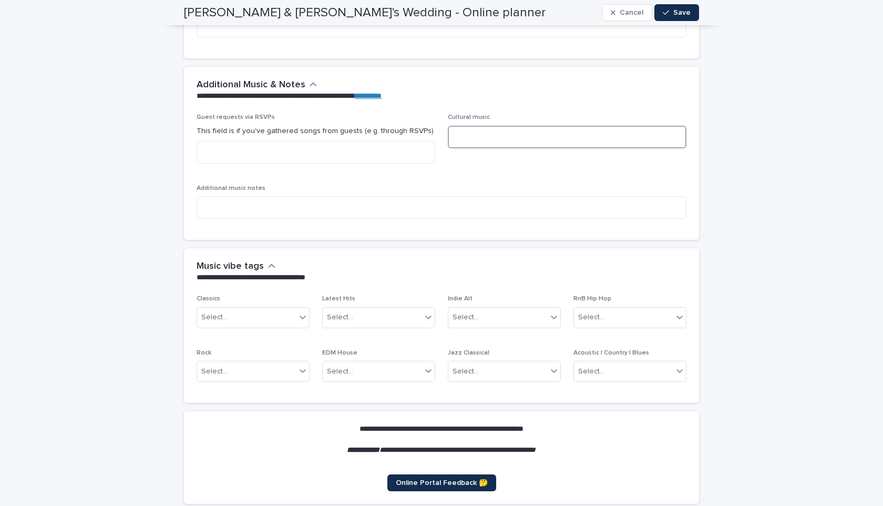
click at [452, 128] on textarea at bounding box center [567, 137] width 239 height 23
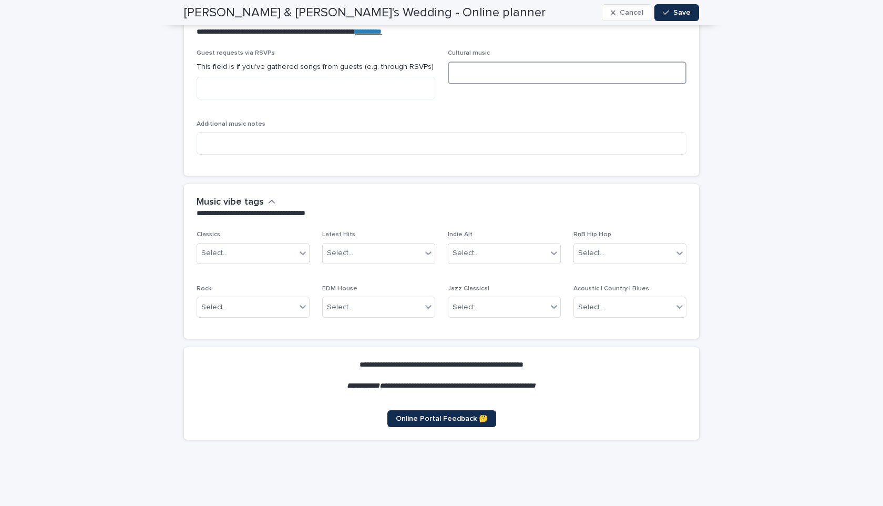
scroll to position [3318, 0]
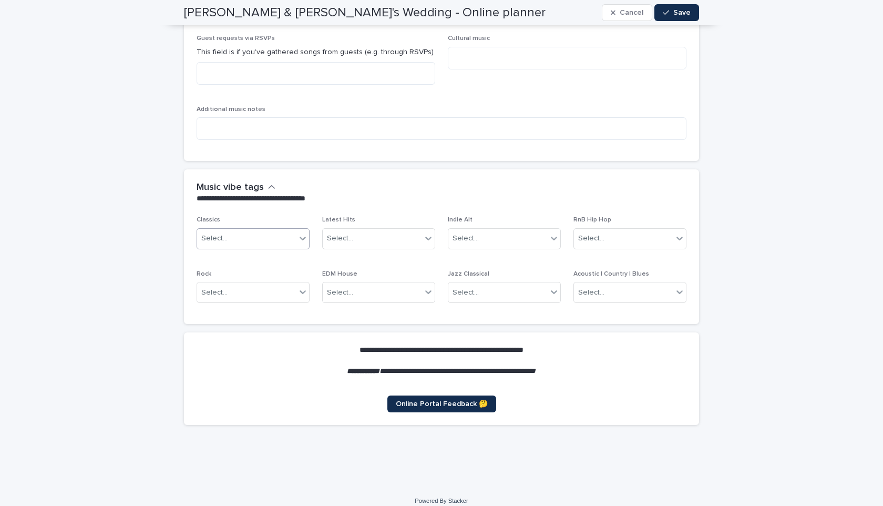
click at [271, 230] on div "Select..." at bounding box center [246, 238] width 99 height 17
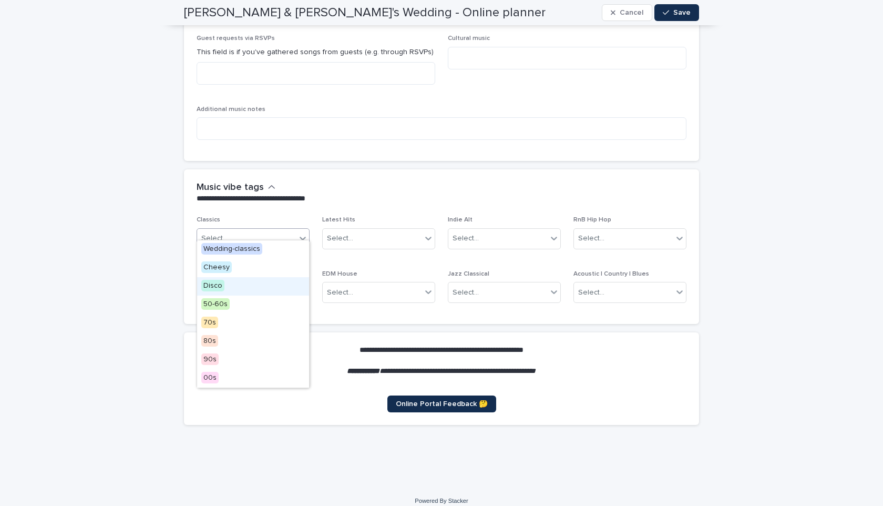
click at [386, 332] on section "**********" at bounding box center [441, 378] width 515 height 93
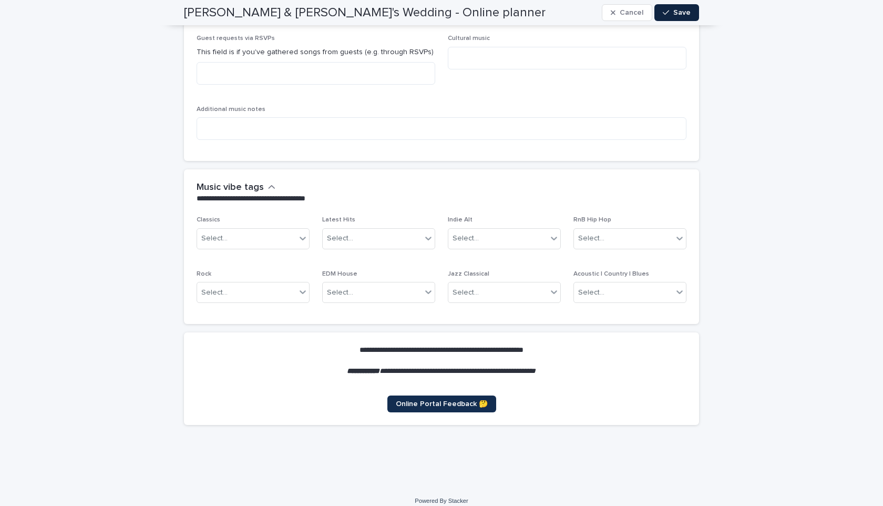
click at [671, 19] on button "Save" at bounding box center [677, 12] width 45 height 17
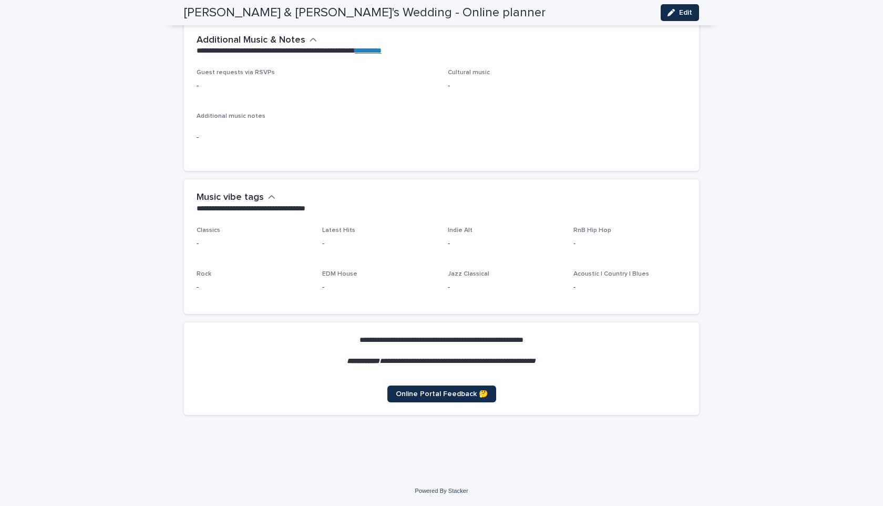
scroll to position [2825, 0]
